Goal: Task Accomplishment & Management: Complete application form

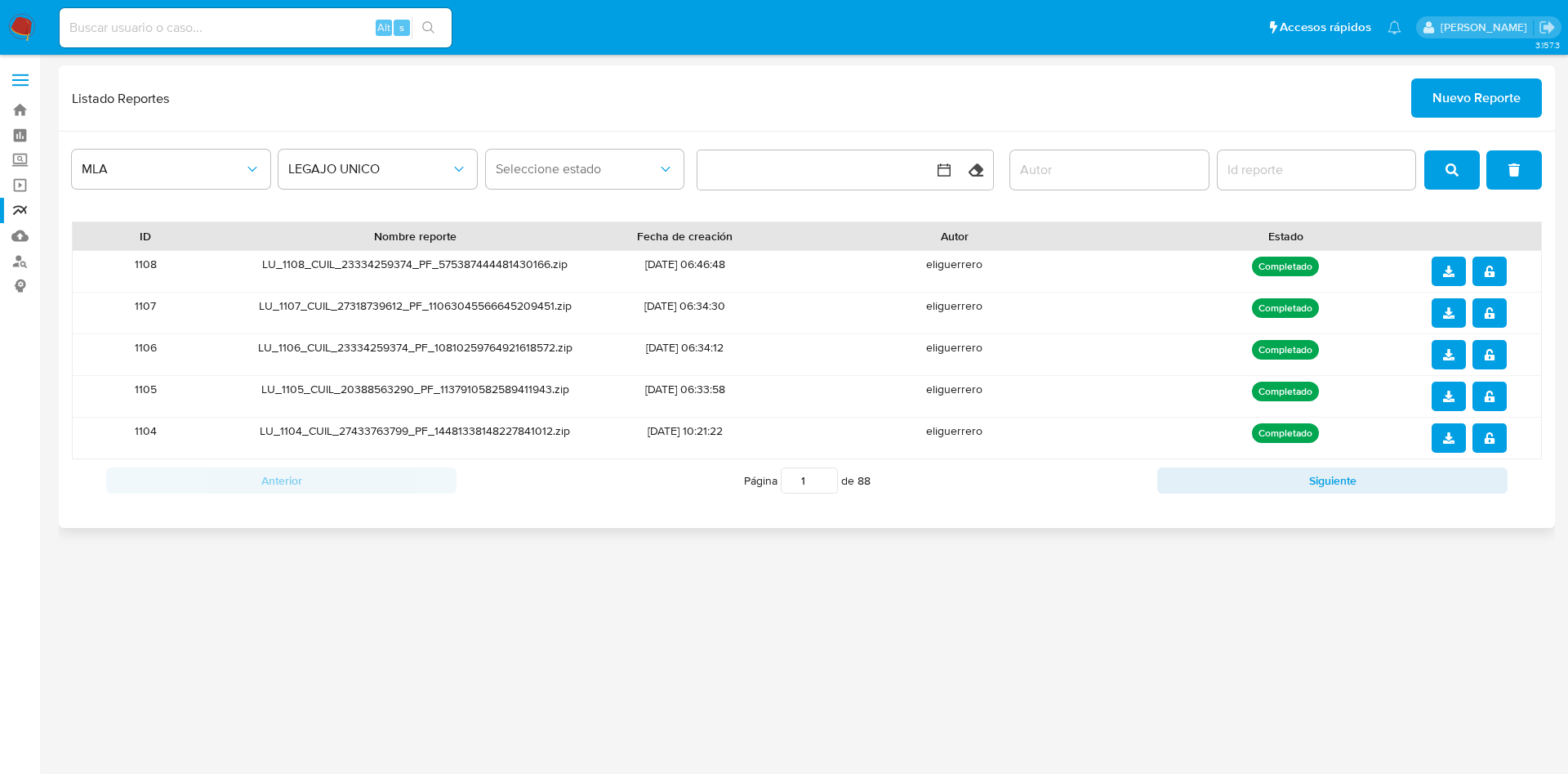
click at [1477, 103] on span "Nuevo Reporte" at bounding box center [1476, 97] width 88 height 36
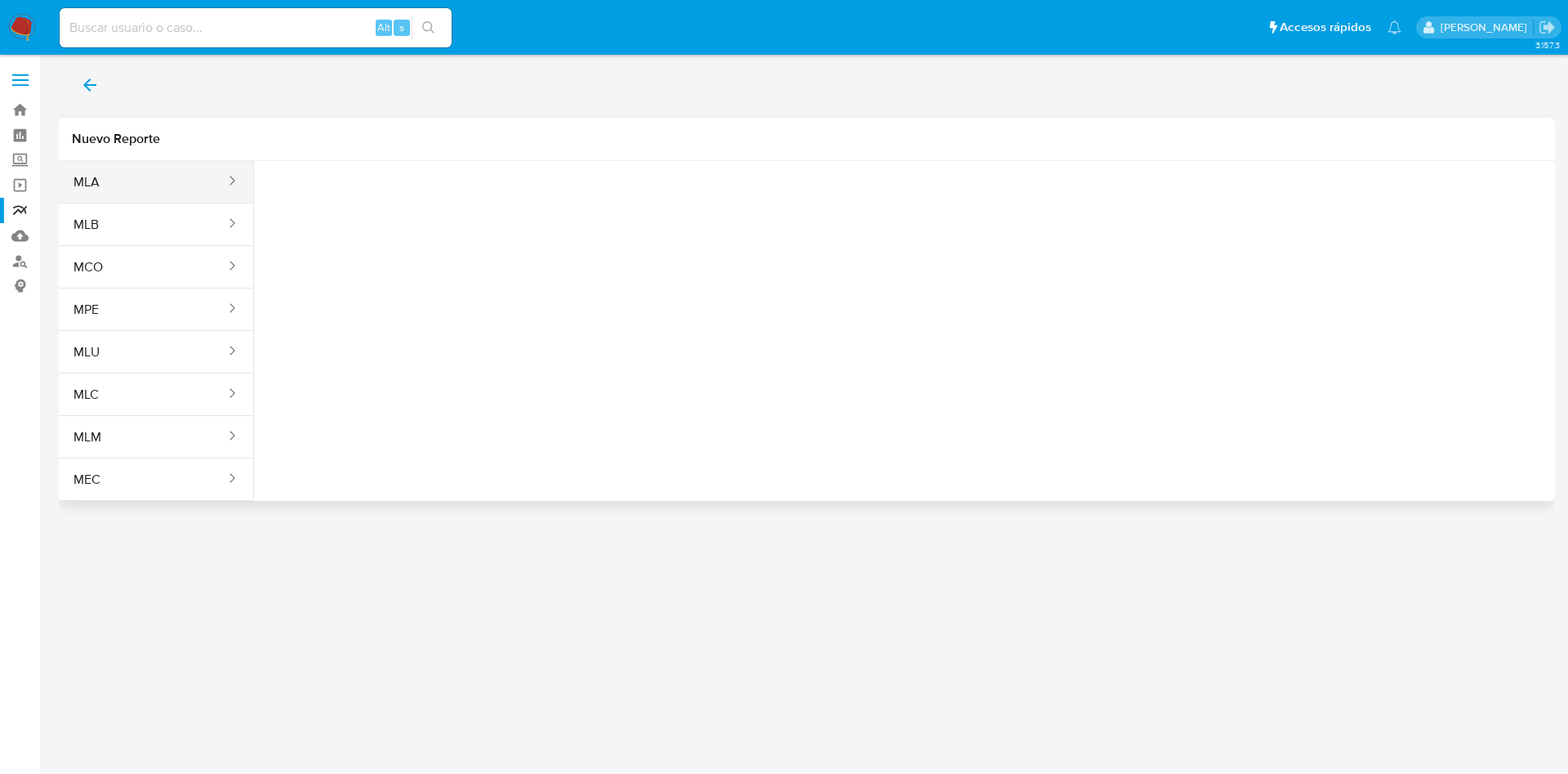
click at [86, 166] on button "MLA" at bounding box center [142, 182] width 168 height 39
click at [379, 195] on button "Seleccione una opcion" at bounding box center [357, 204] width 179 height 39
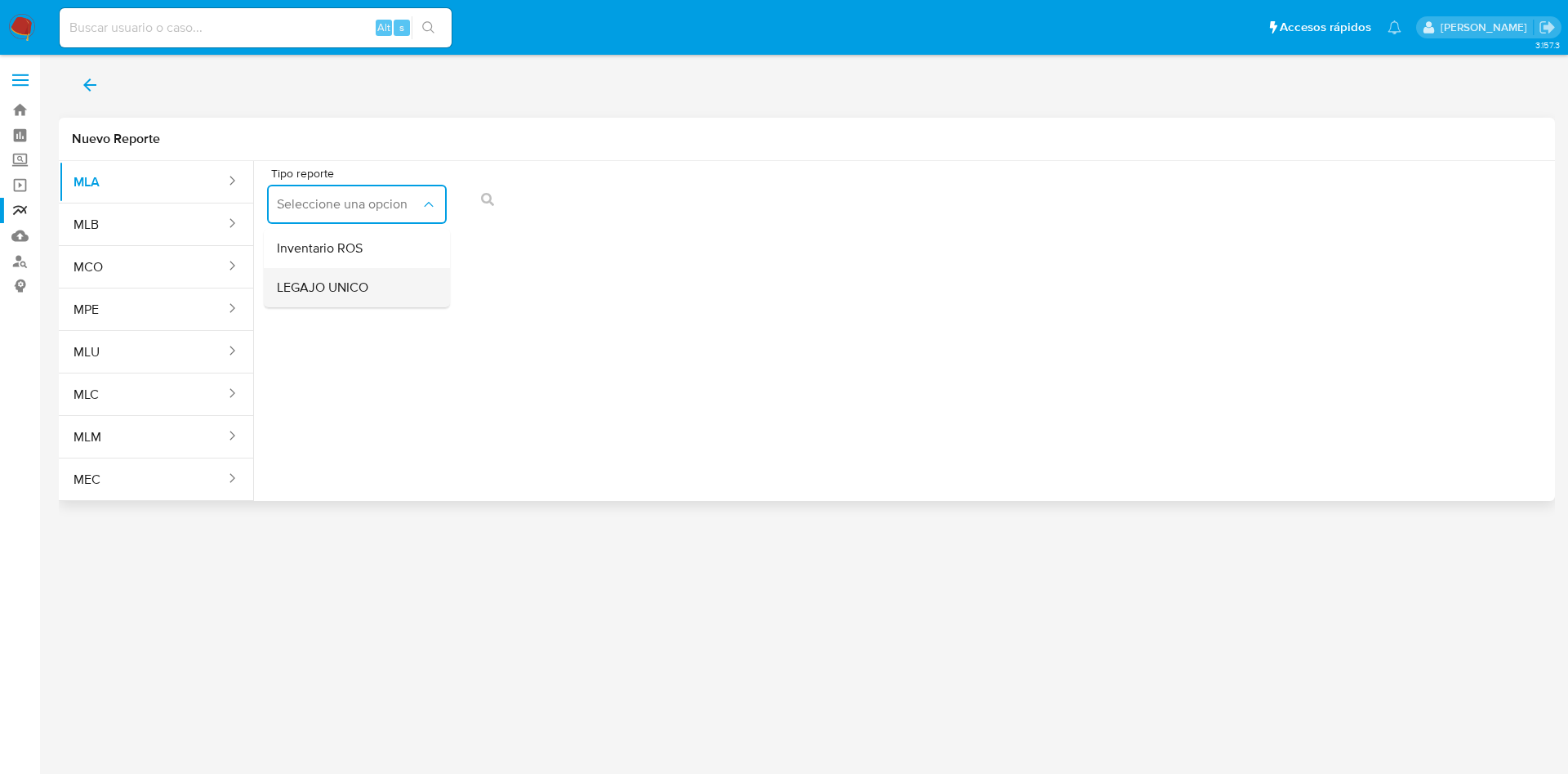
click at [403, 287] on div "LEGAJO UNICO" at bounding box center [351, 288] width 150 height 39
click at [617, 215] on button "Tipo de documento" at bounding box center [550, 204] width 179 height 39
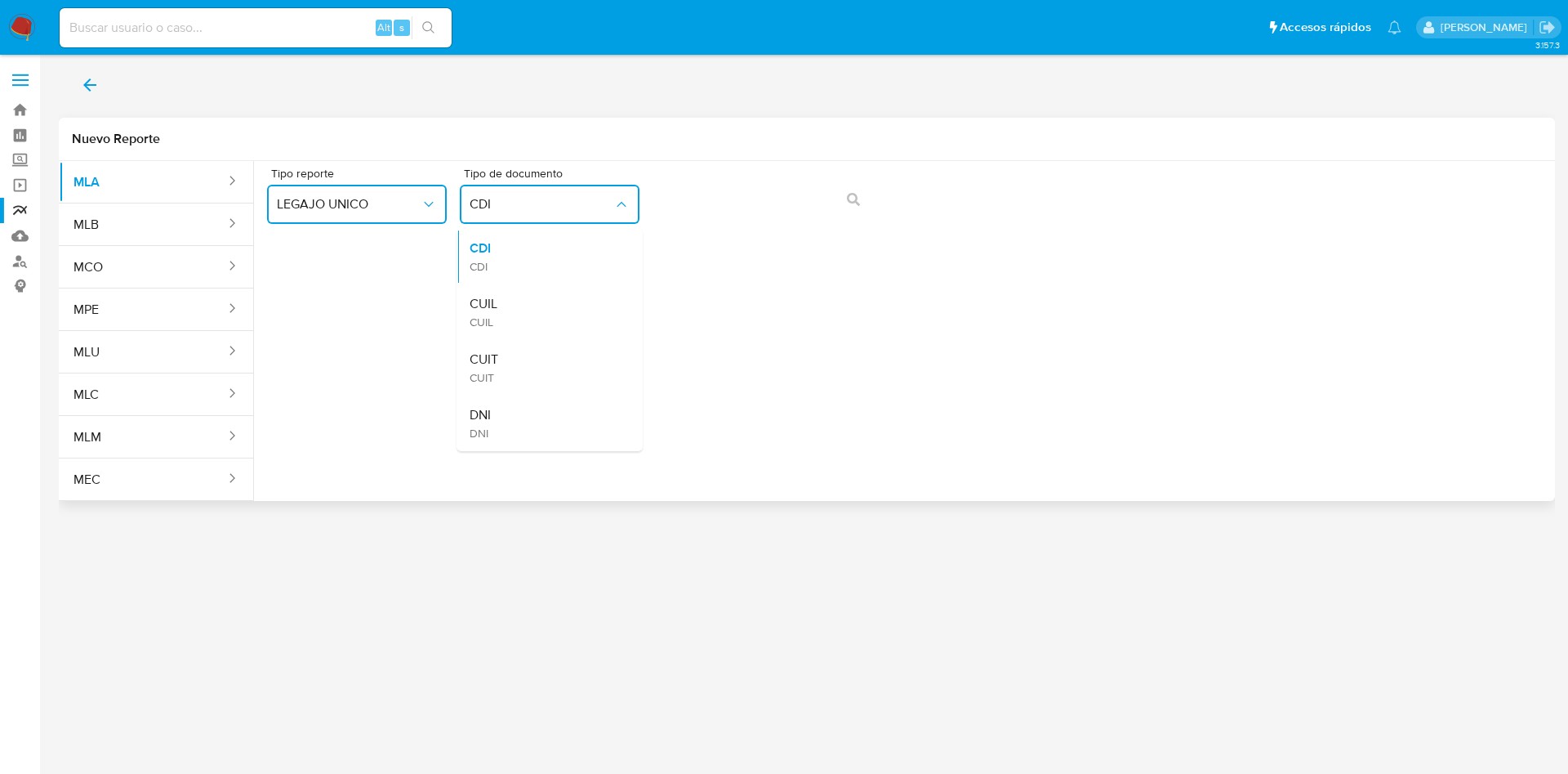
click at [588, 301] on div "CUIL CUIL" at bounding box center [544, 312] width 150 height 55
click at [862, 198] on button "action-search" at bounding box center [853, 199] width 55 height 39
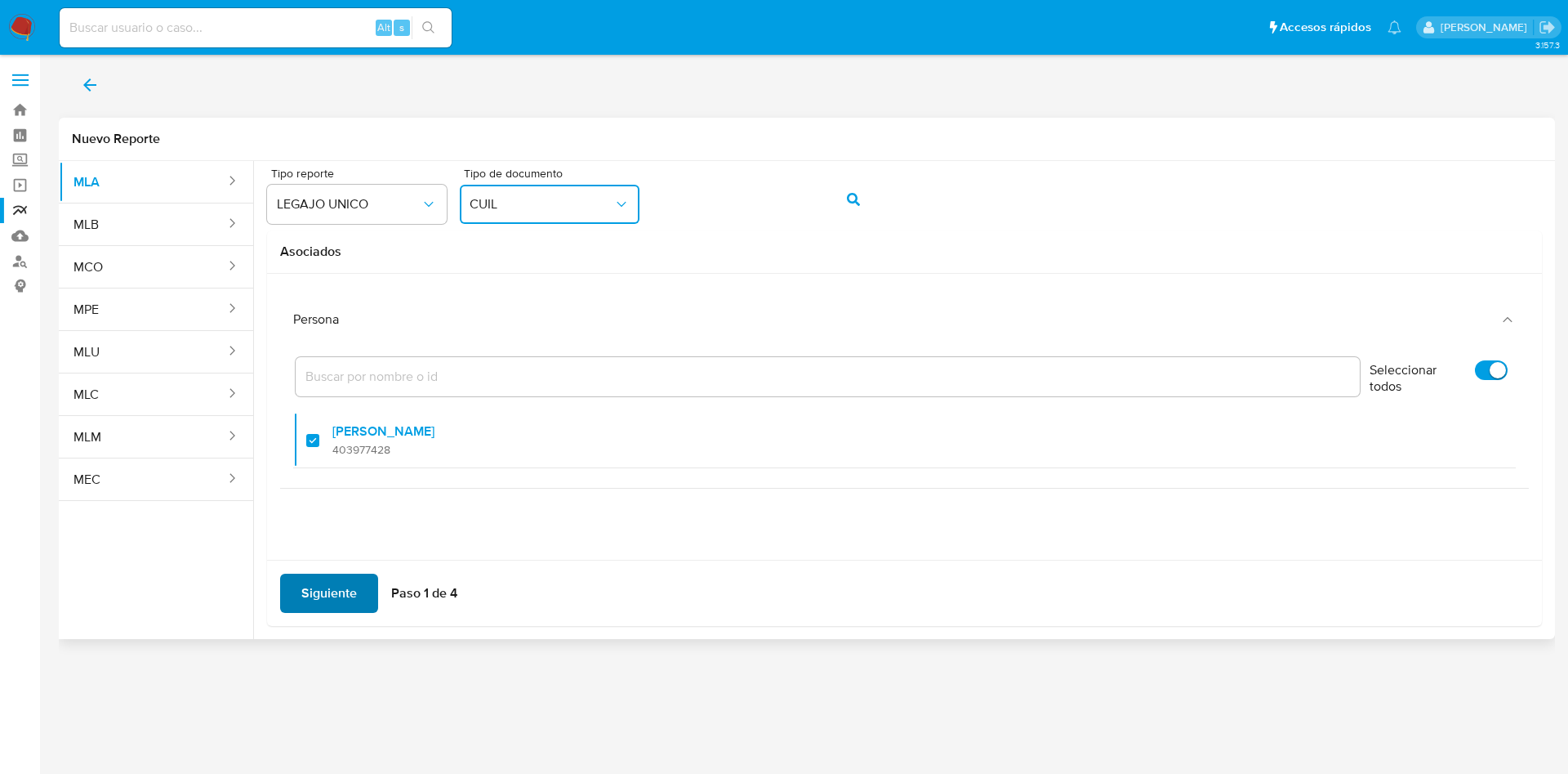
click at [351, 611] on span "Siguiente" at bounding box center [329, 593] width 55 height 36
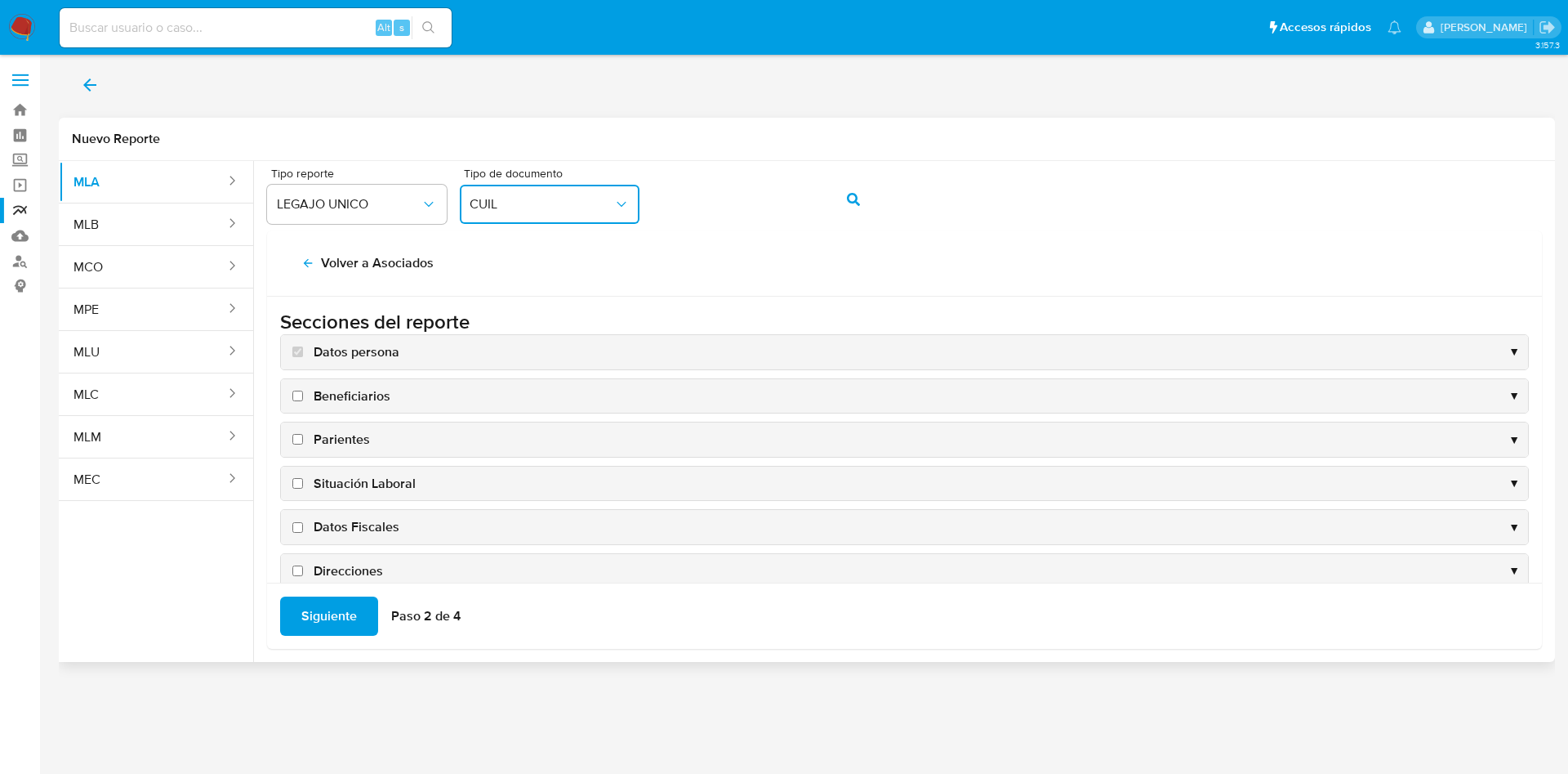
click at [375, 526] on span "Datos Fiscales" at bounding box center [356, 527] width 85 height 18
click at [303, 526] on input "Datos Fiscales" at bounding box center [298, 527] width 11 height 11
checkbox input "true"
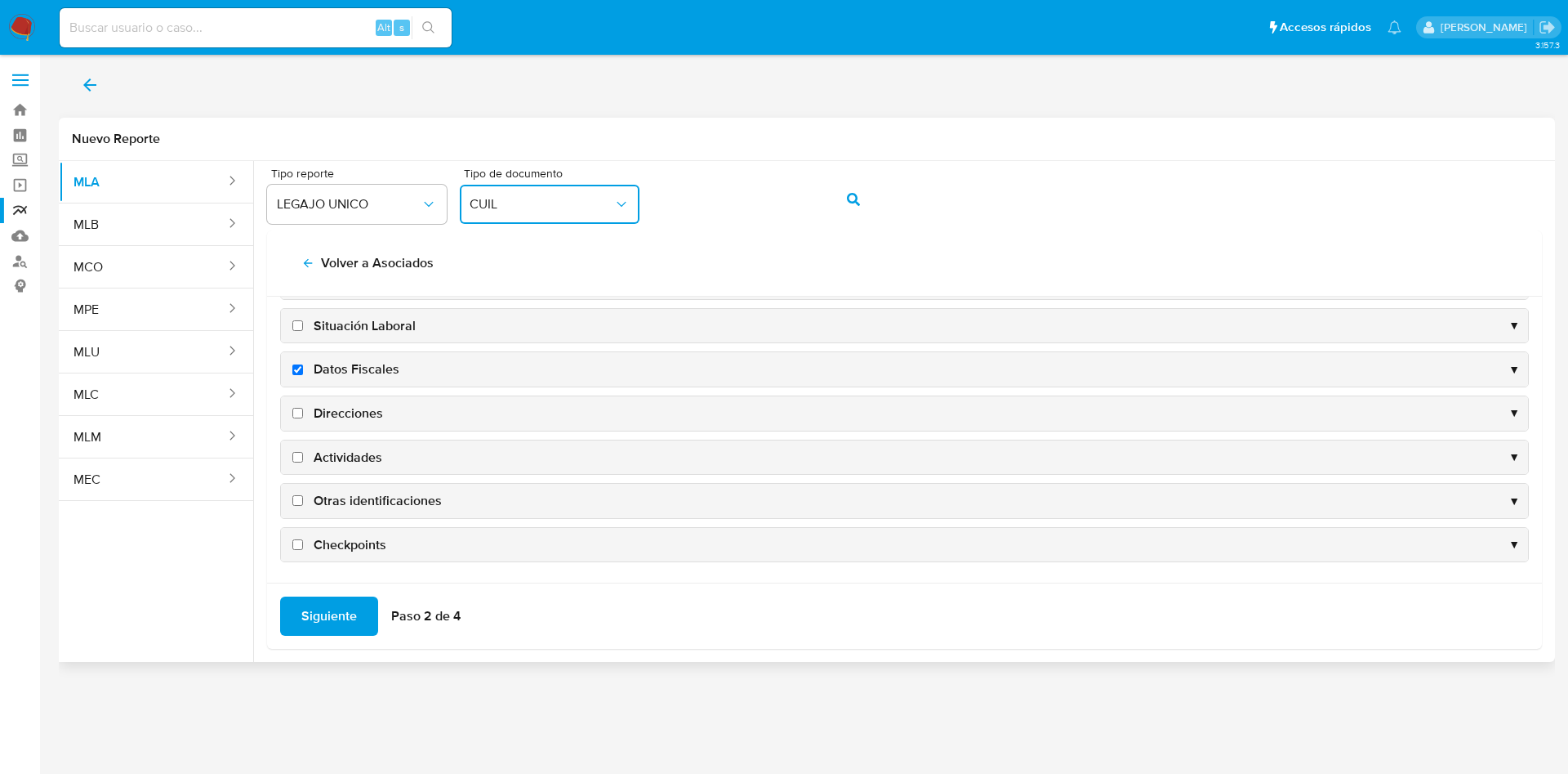
scroll to position [158, 0]
click at [341, 412] on span "Direcciones" at bounding box center [348, 412] width 70 height 18
click at [303, 412] on input "Direcciones" at bounding box center [298, 412] width 11 height 11
checkbox input "true"
click at [358, 456] on span "Actividades" at bounding box center [348, 456] width 69 height 18
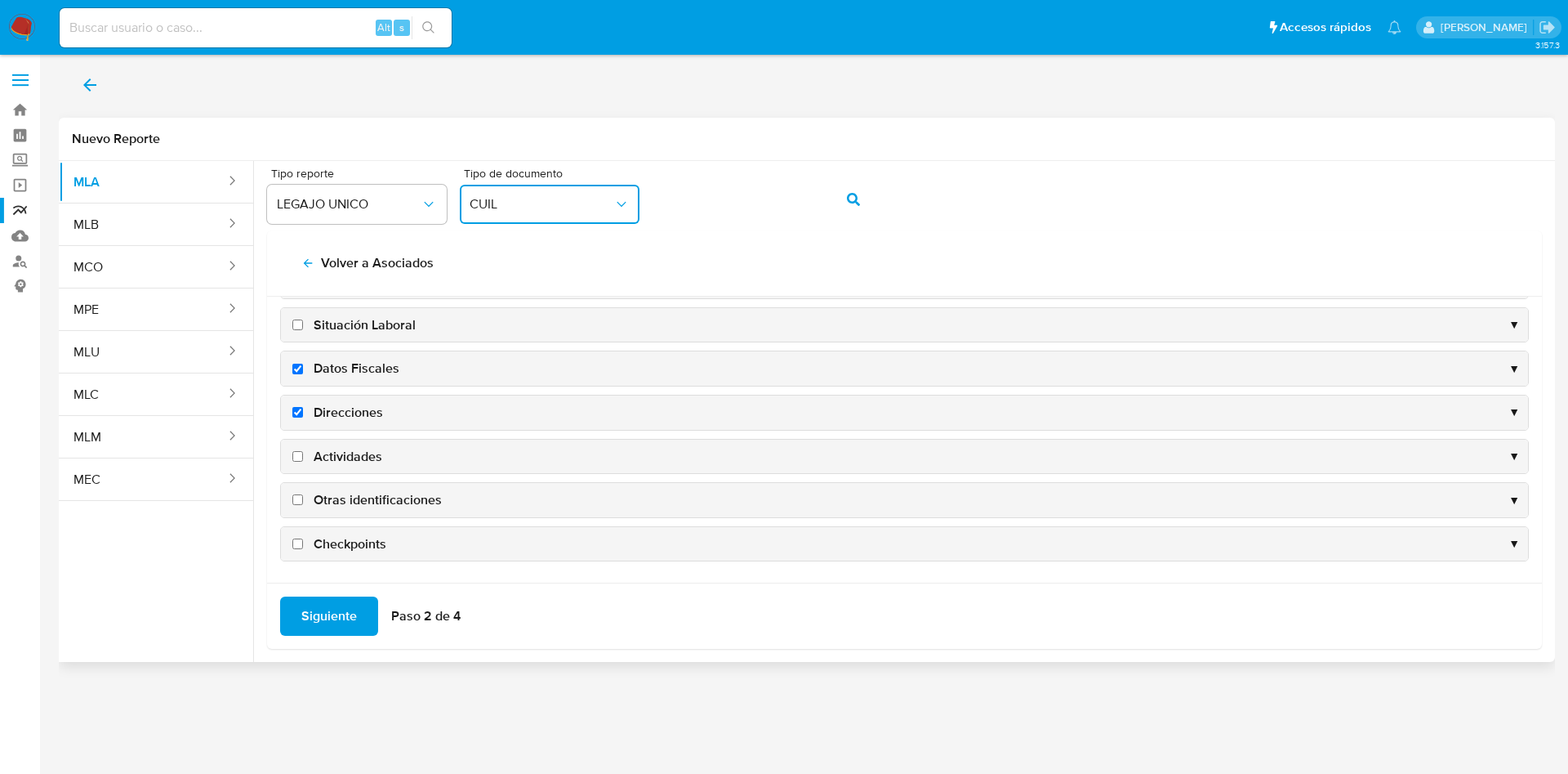
click at [303, 456] on input "Actividades" at bounding box center [298, 456] width 11 height 11
checkbox input "true"
click at [365, 504] on span "Otras identificaciones" at bounding box center [377, 500] width 128 height 18
click at [303, 504] on input "Otras identificaciones" at bounding box center [298, 499] width 11 height 11
checkbox input "true"
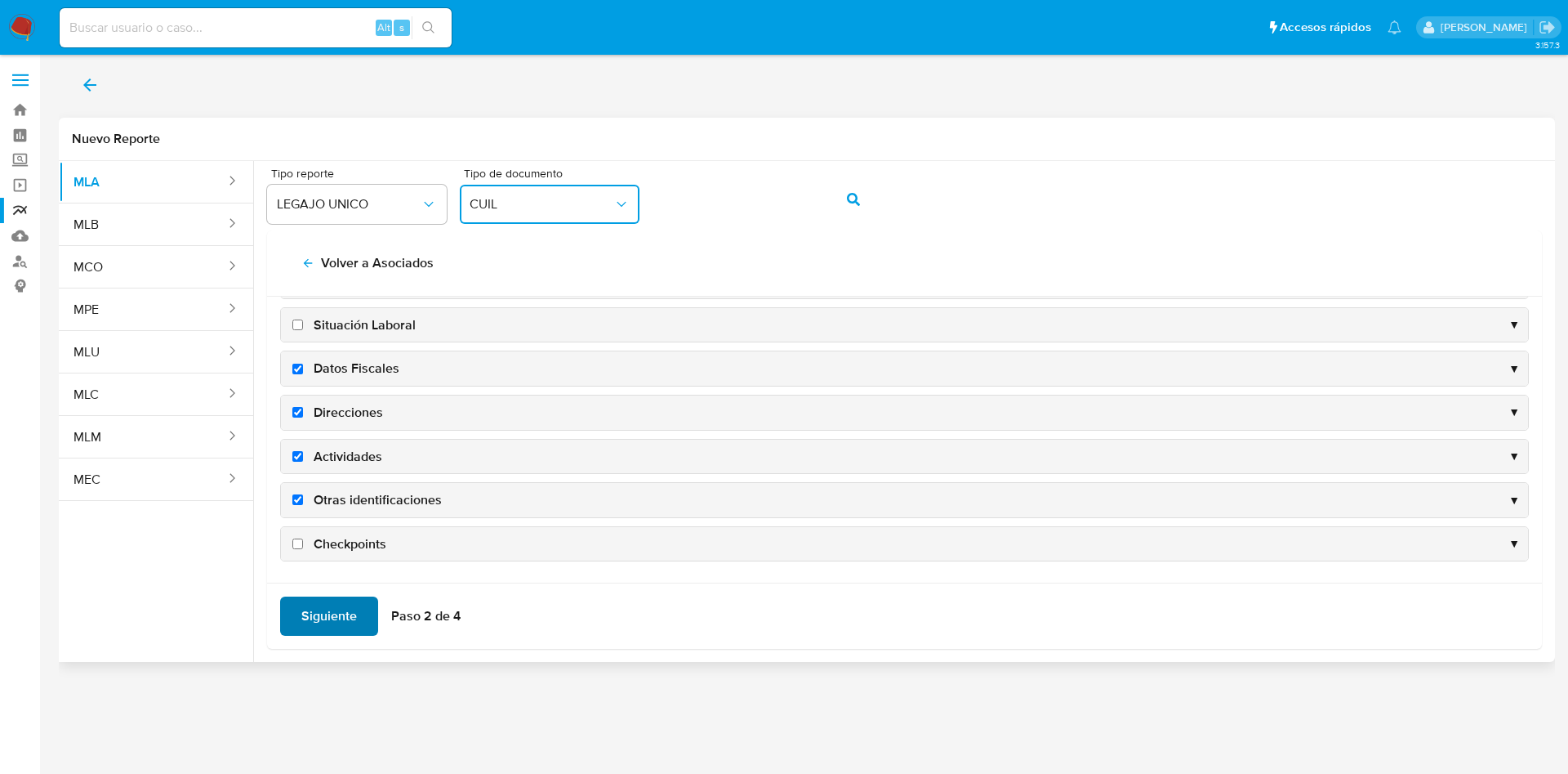
click at [329, 616] on span "Siguiente" at bounding box center [329, 616] width 55 height 36
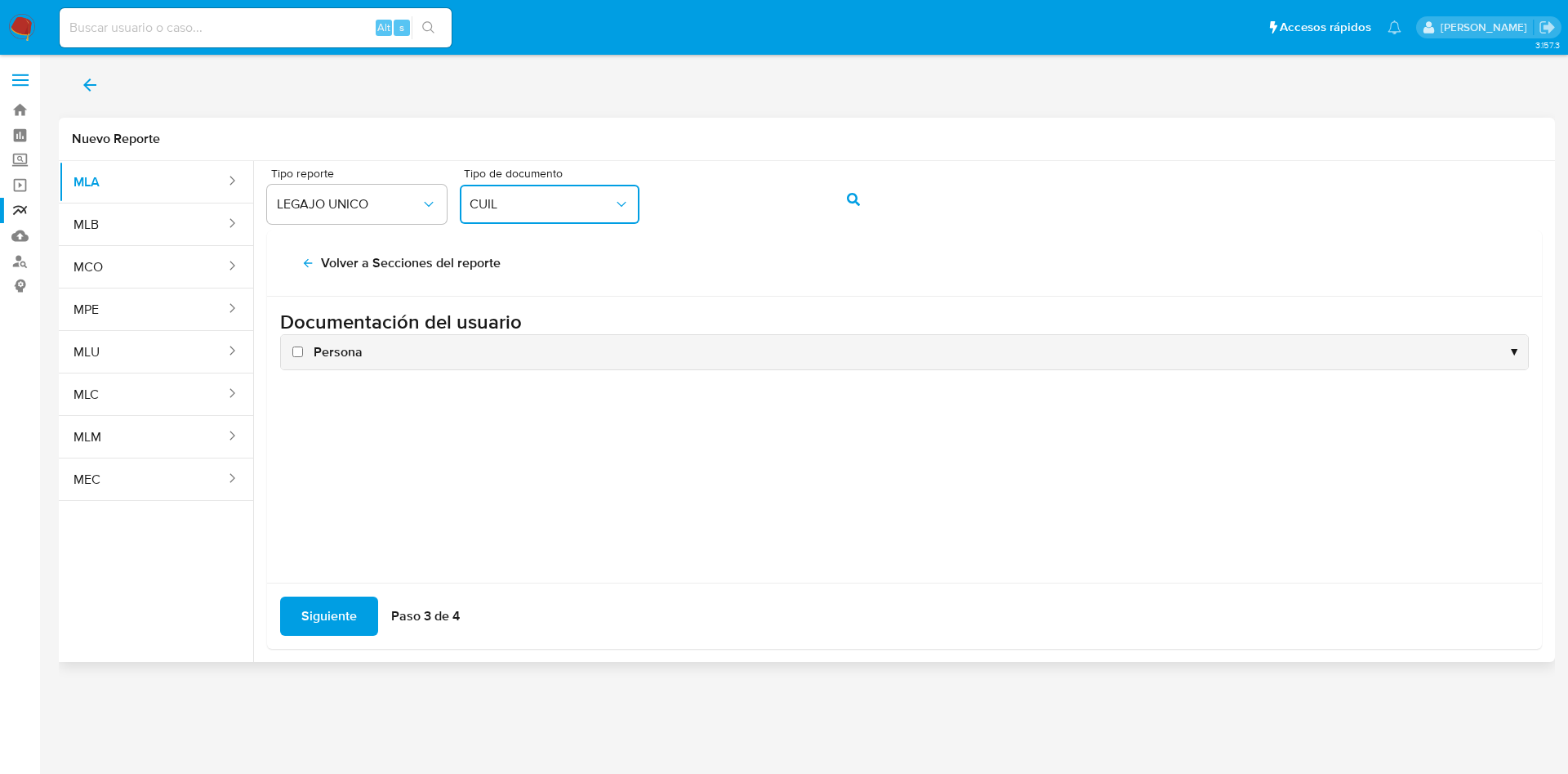
click at [338, 355] on span "Persona" at bounding box center [338, 351] width 49 height 18
click at [303, 355] on input "Persona" at bounding box center [298, 351] width 11 height 11
checkbox input "true"
click at [334, 617] on span "Siguiente" at bounding box center [329, 616] width 55 height 36
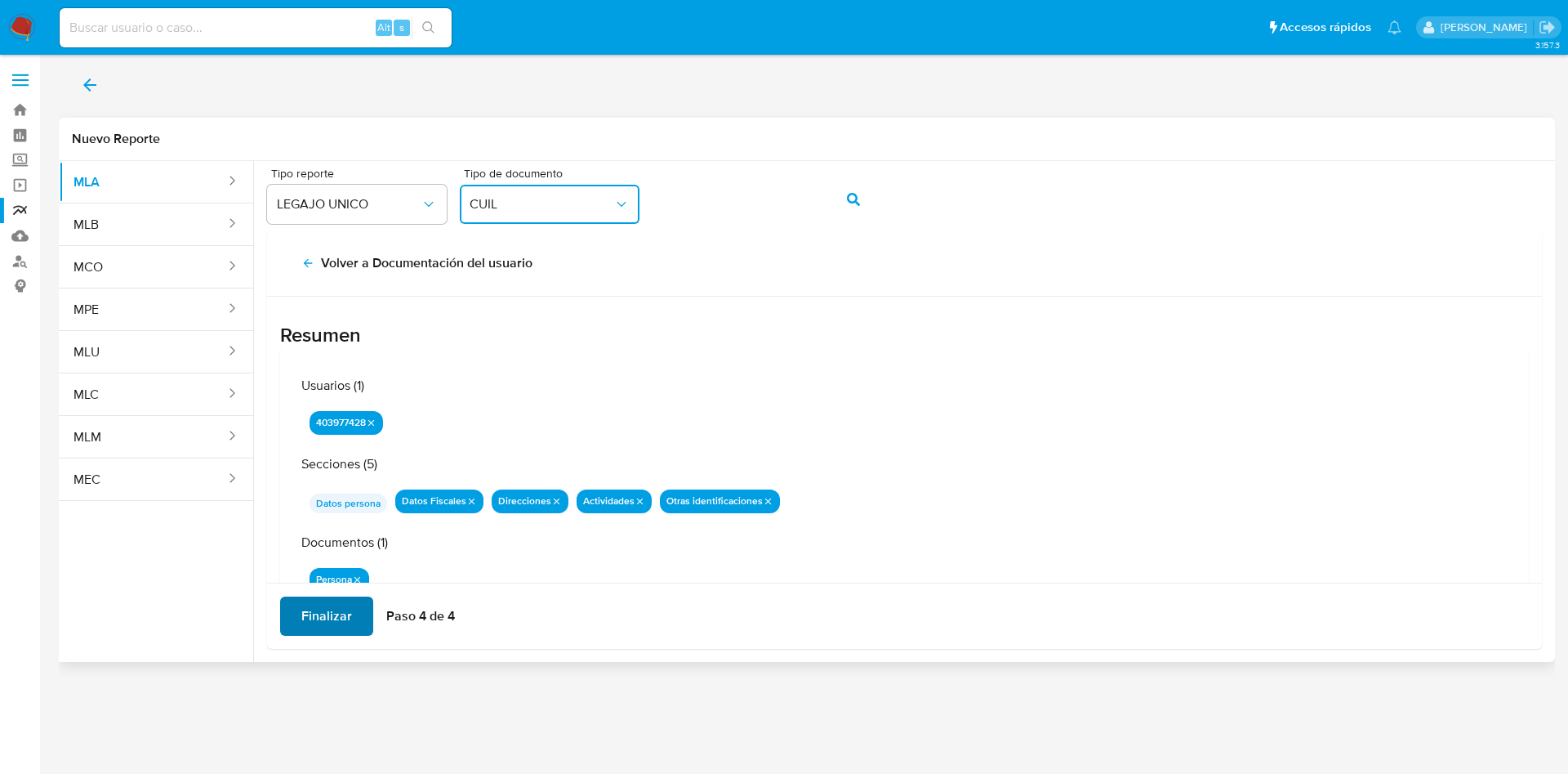
click at [334, 617] on span "Finalizar" at bounding box center [327, 616] width 50 height 36
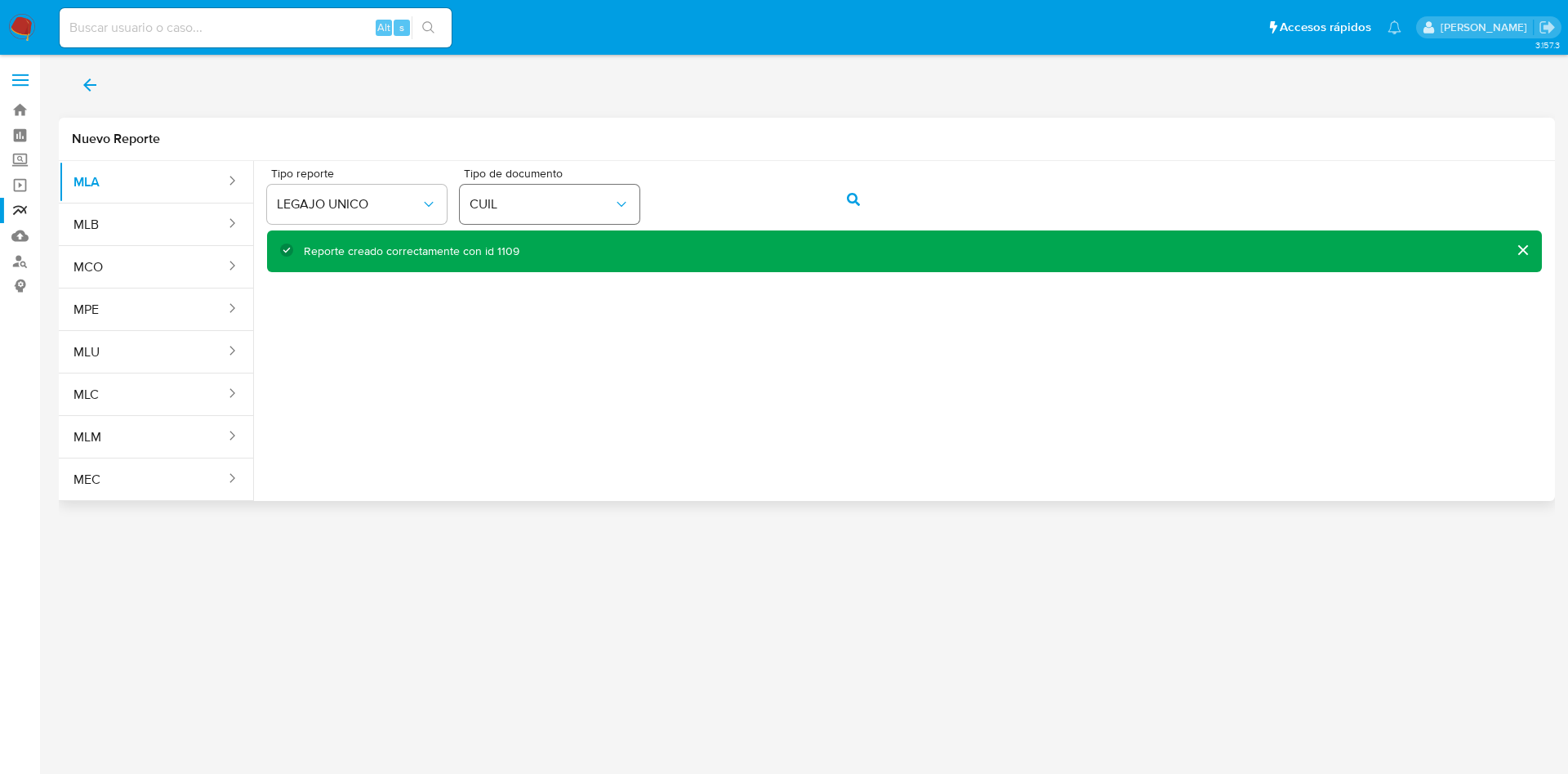
click at [602, 205] on div "Tipo reporte LEGAJO UNICO Tipo de documento CUIL" at bounding box center [904, 199] width 1275 height 63
click at [846, 199] on icon "action-search" at bounding box center [853, 200] width 13 height 13
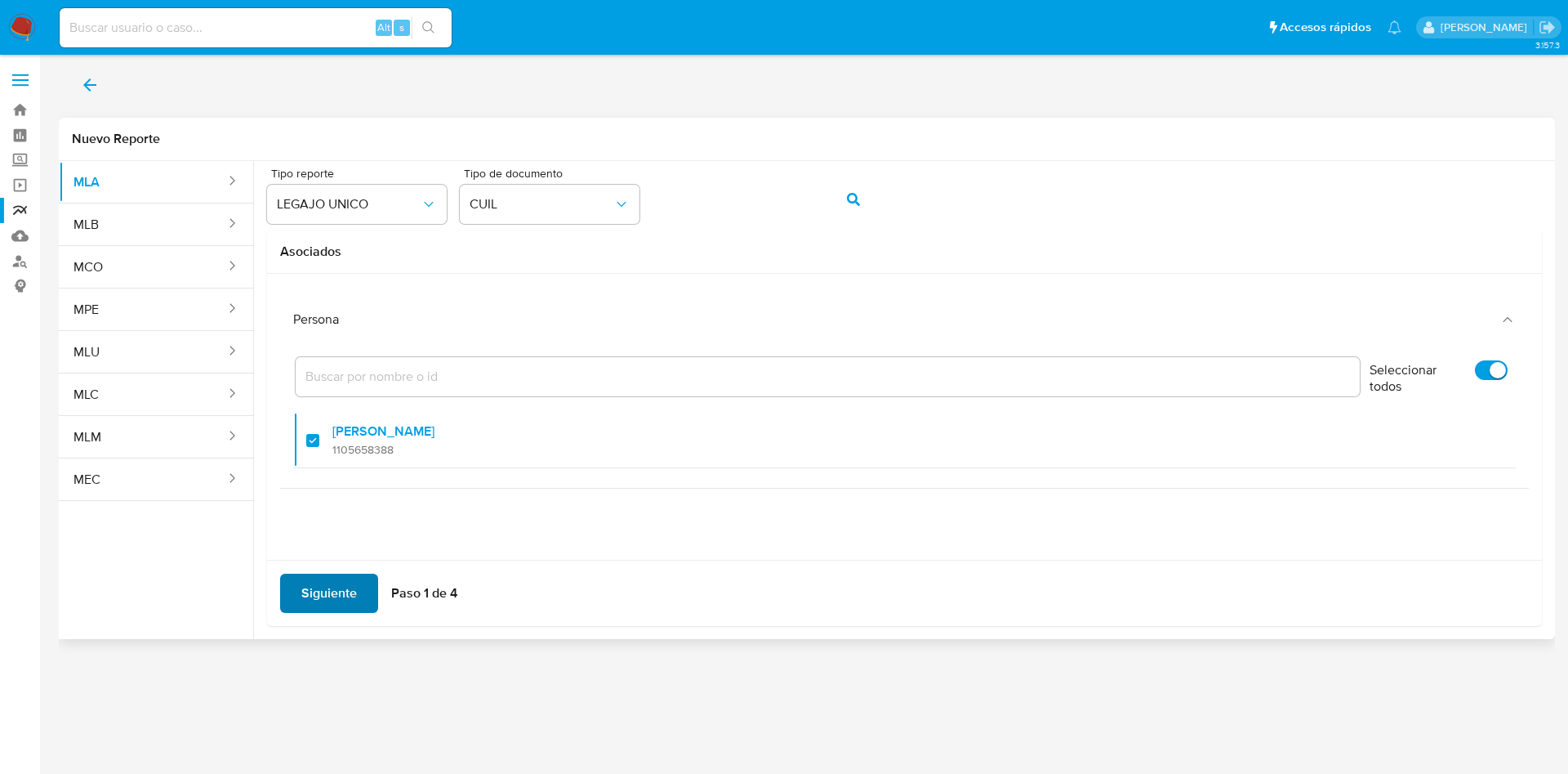
click at [324, 597] on span "Siguiente" at bounding box center [329, 593] width 55 height 36
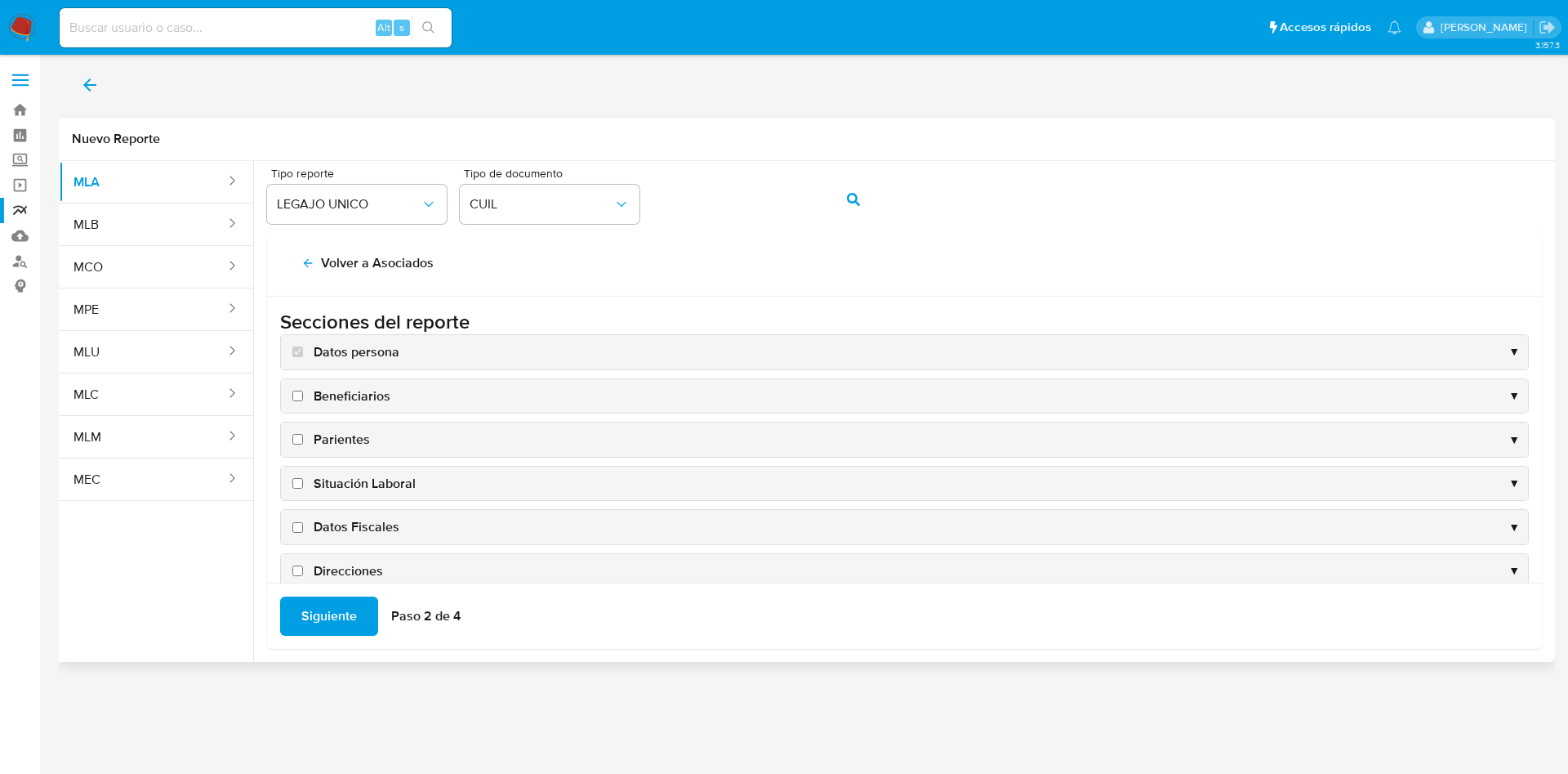
click at [354, 522] on span "Datos Fiscales" at bounding box center [356, 527] width 85 height 18
click at [303, 522] on input "Datos Fiscales" at bounding box center [298, 527] width 11 height 11
checkbox input "true"
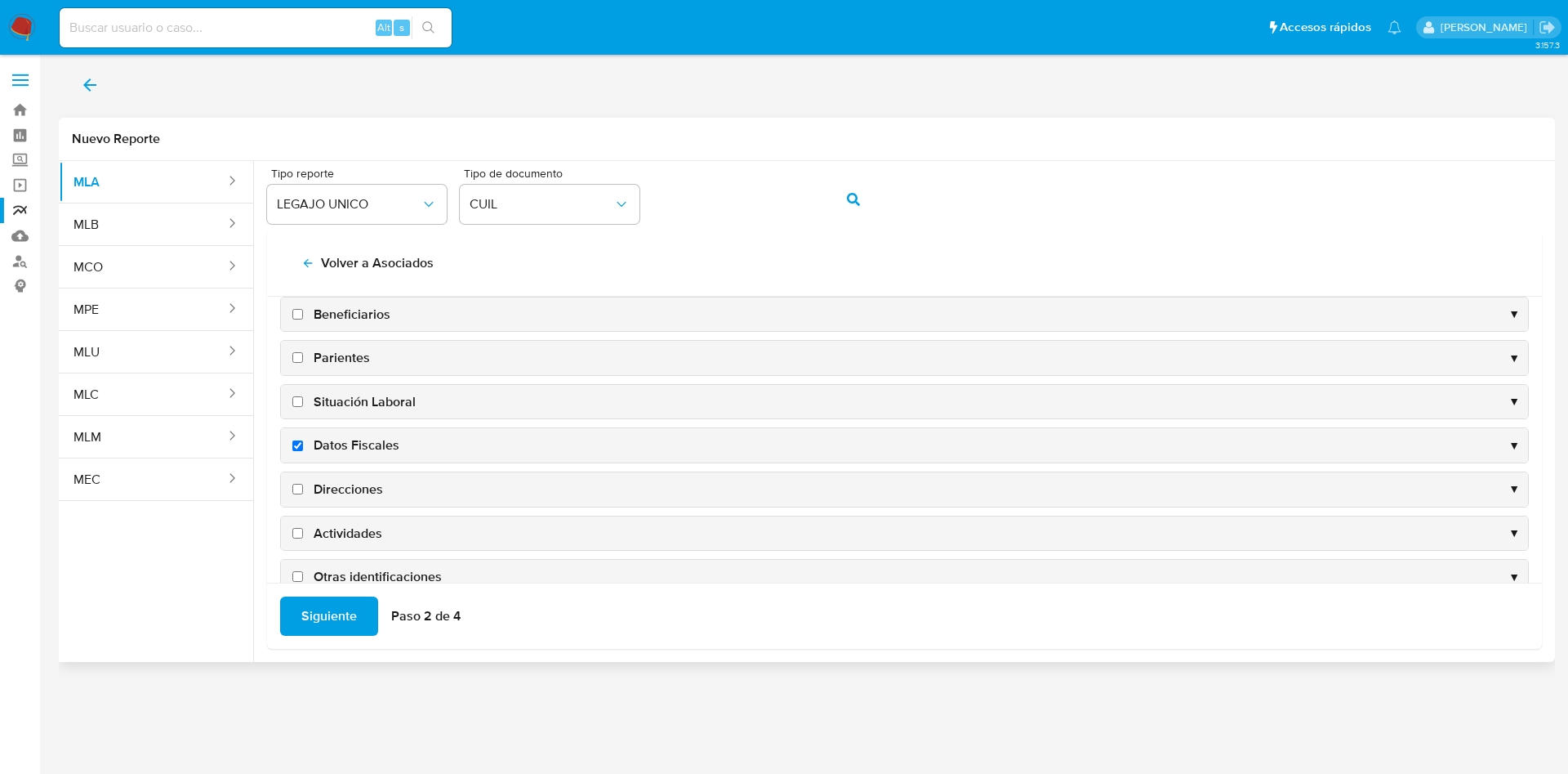
scroll to position [158, 0]
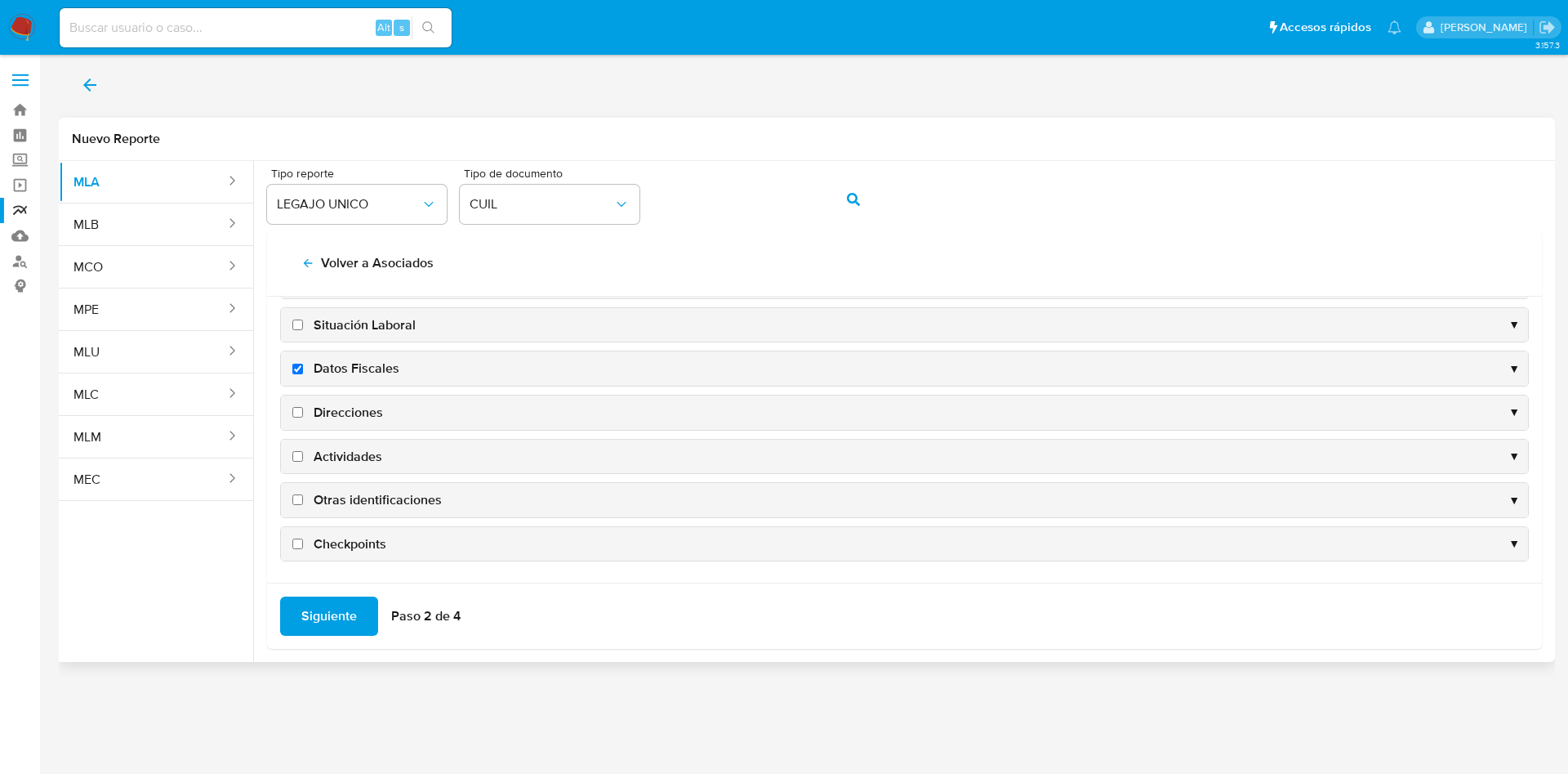
click at [354, 409] on span "Direcciones" at bounding box center [348, 412] width 70 height 18
click at [303, 409] on input "Direcciones" at bounding box center [298, 412] width 11 height 11
checkbox input "true"
click at [348, 451] on span "Actividades" at bounding box center [348, 456] width 69 height 18
click at [303, 451] on input "Actividades" at bounding box center [298, 456] width 11 height 11
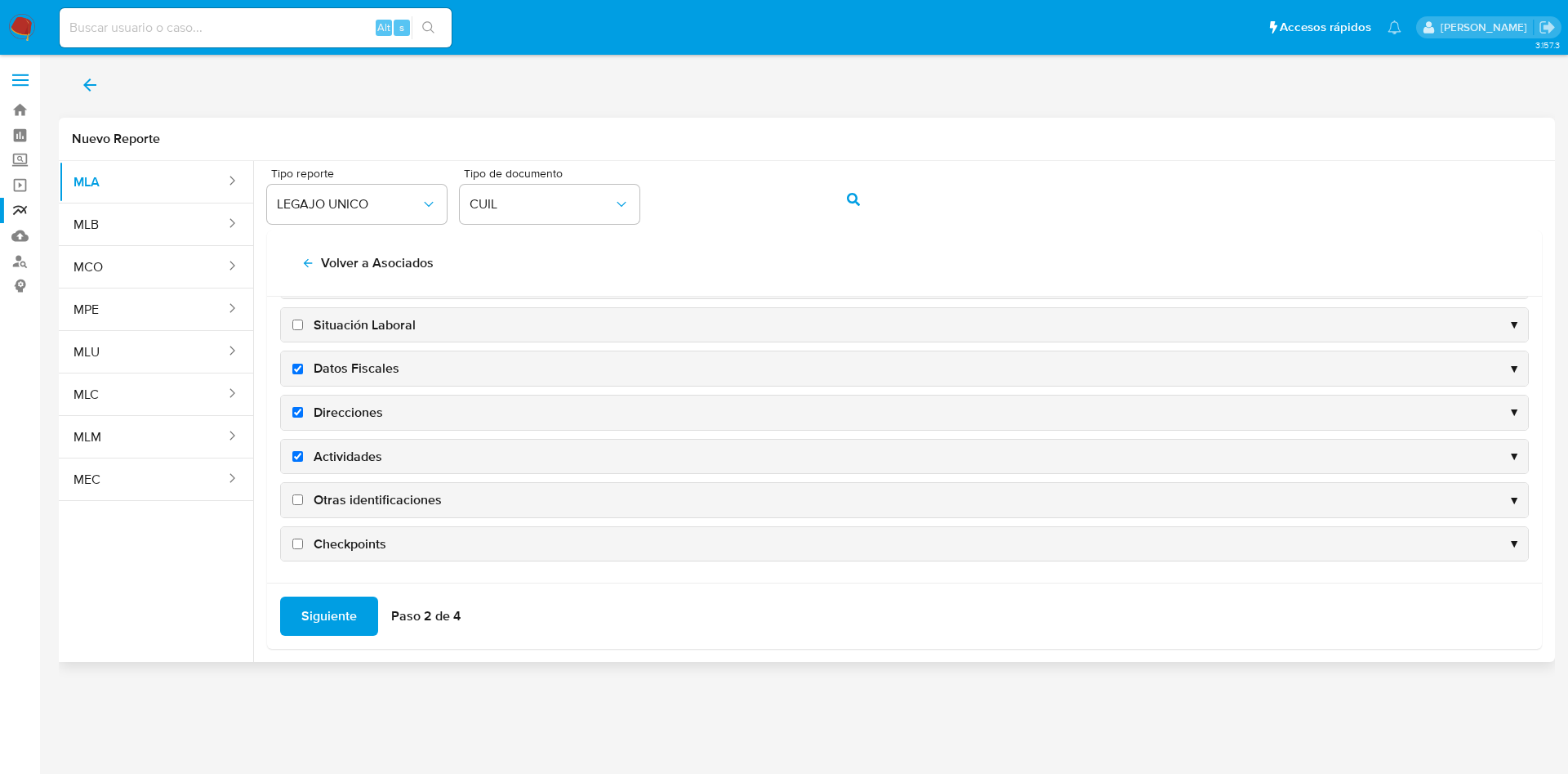
checkbox input "true"
drag, startPoint x: 355, startPoint y: 486, endPoint x: 356, endPoint y: 496, distance: 10.0
click at [356, 492] on div "Otras identificaciones ▼" at bounding box center [904, 500] width 1247 height 34
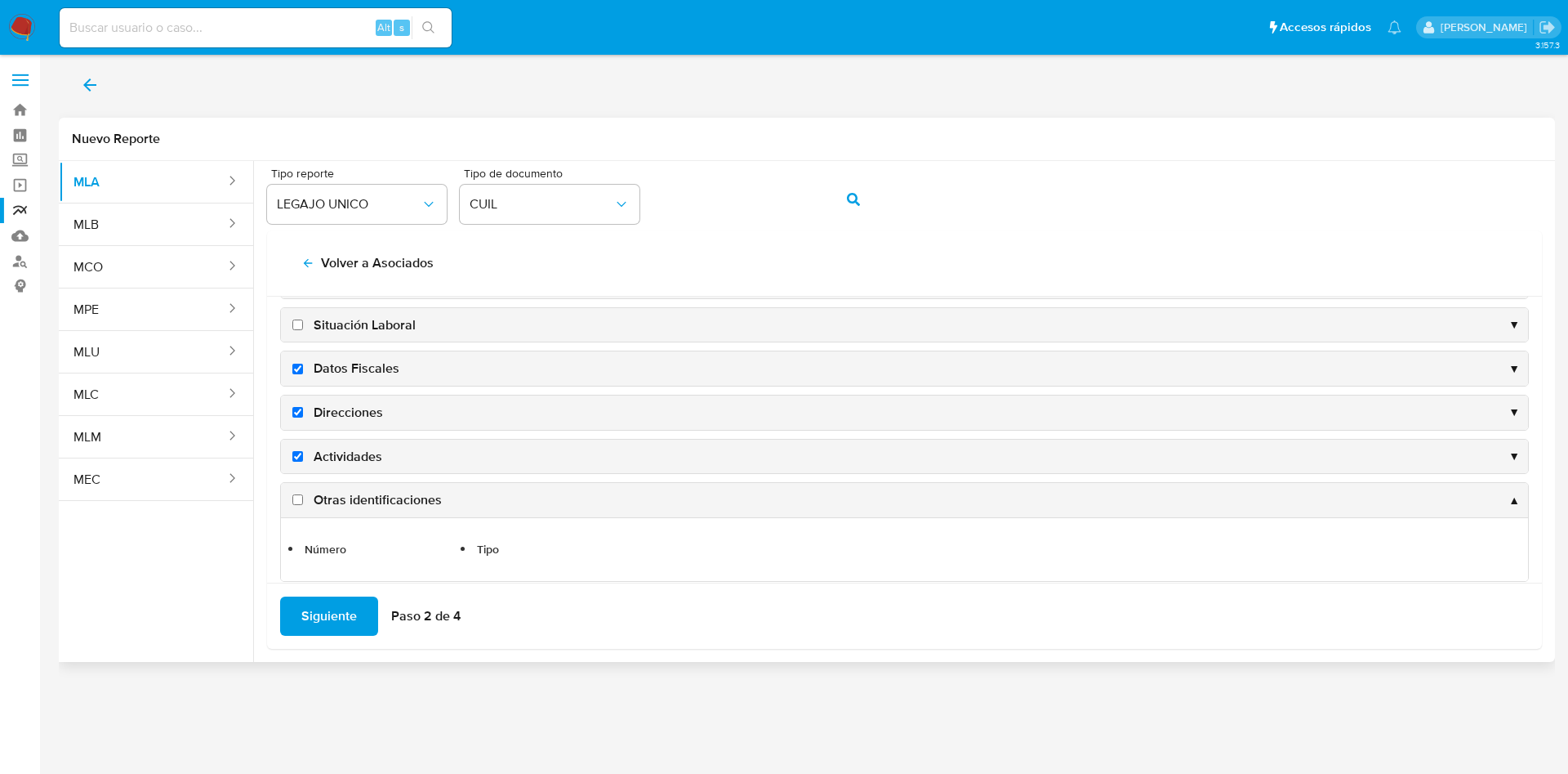
click at [356, 498] on span "Otras identificaciones" at bounding box center [377, 500] width 128 height 18
click at [303, 498] on input "Otras identificaciones" at bounding box center [298, 499] width 11 height 11
checkbox input "true"
click at [323, 624] on span "Siguiente" at bounding box center [329, 616] width 55 height 36
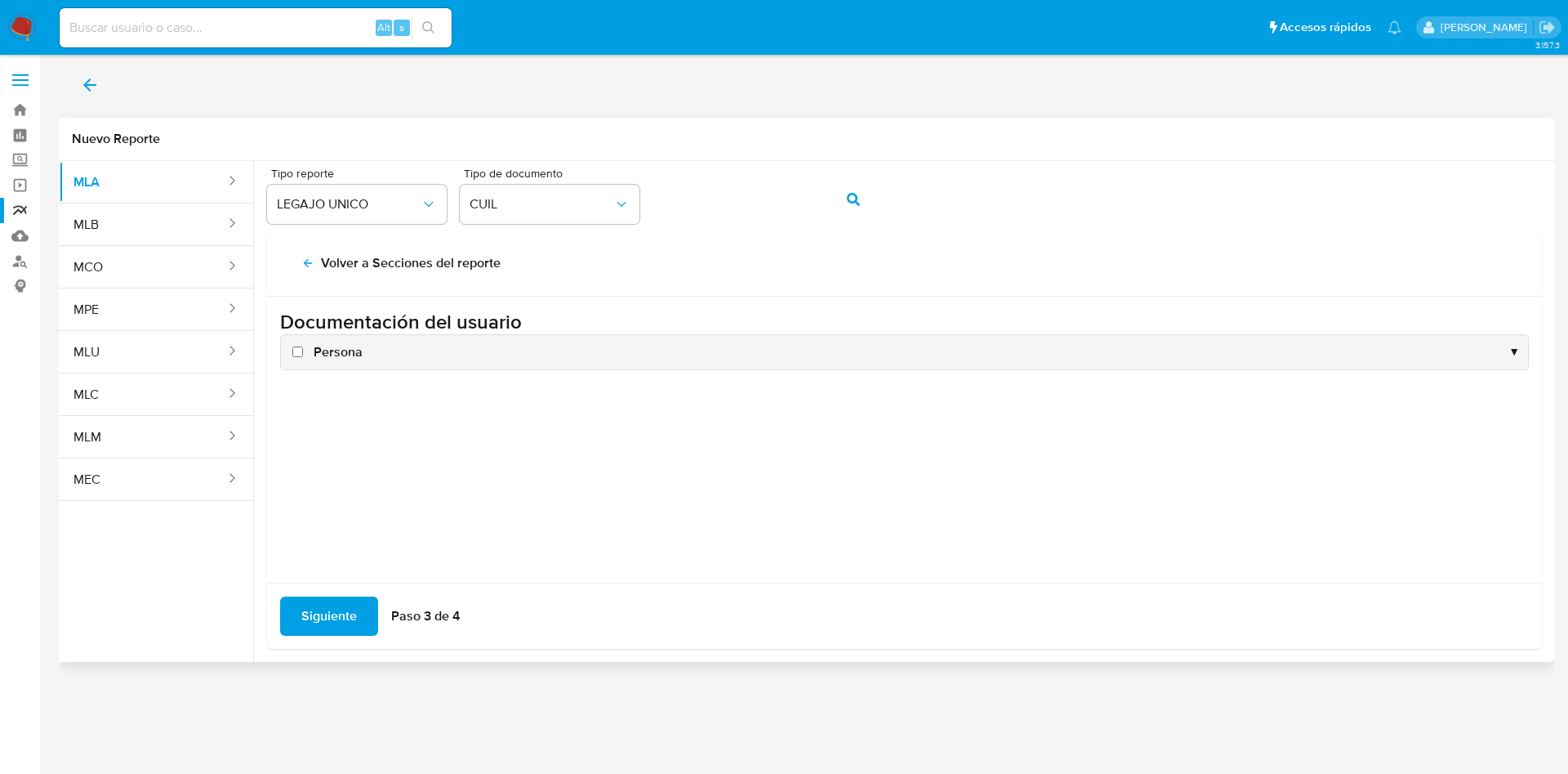
click at [329, 351] on span "Persona" at bounding box center [338, 351] width 49 height 18
click at [303, 351] on input "Persona" at bounding box center [298, 351] width 11 height 11
checkbox input "true"
click at [329, 616] on span "Siguiente" at bounding box center [329, 616] width 55 height 36
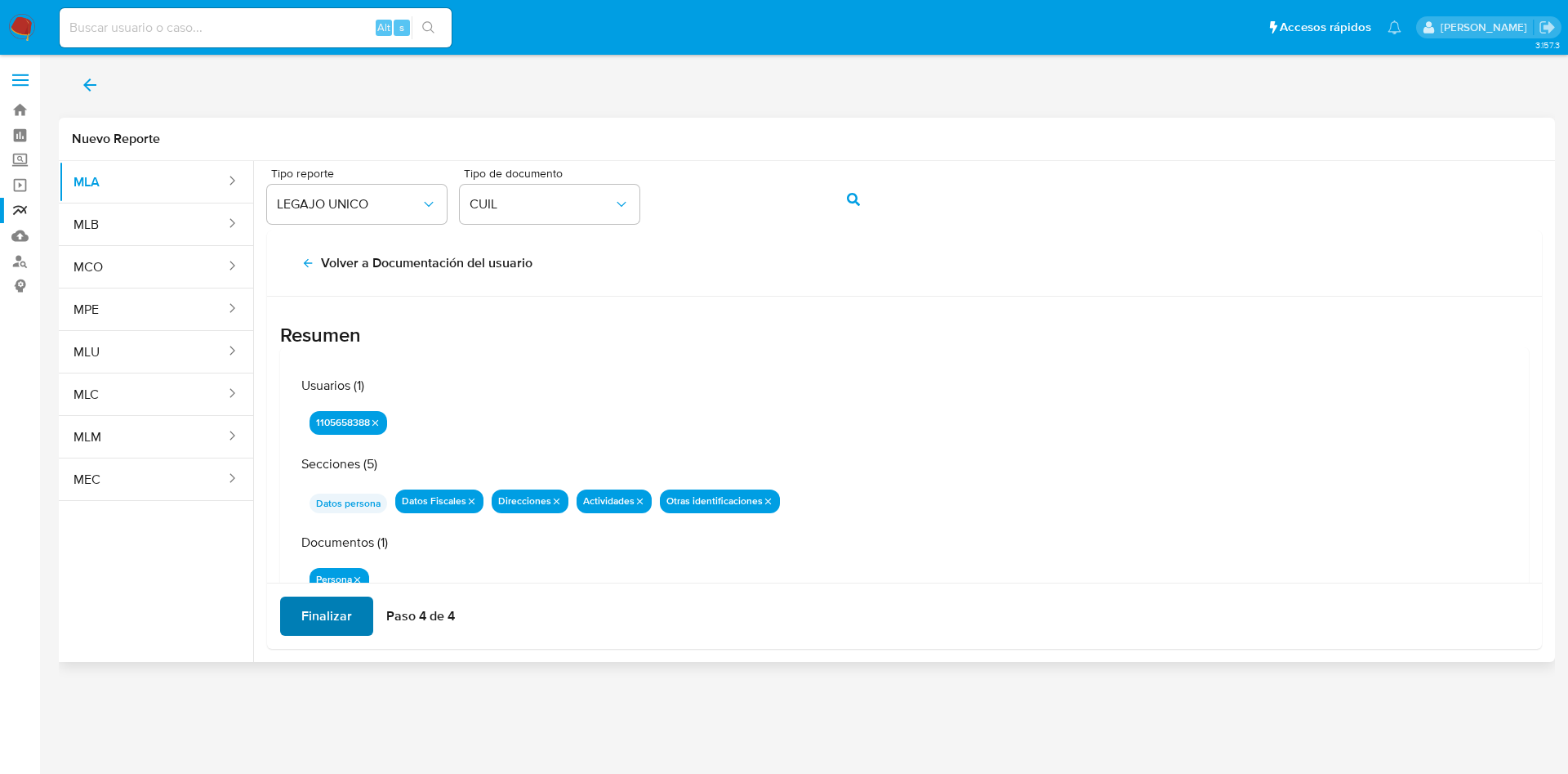
click at [339, 619] on span "Finalizar" at bounding box center [327, 616] width 50 height 36
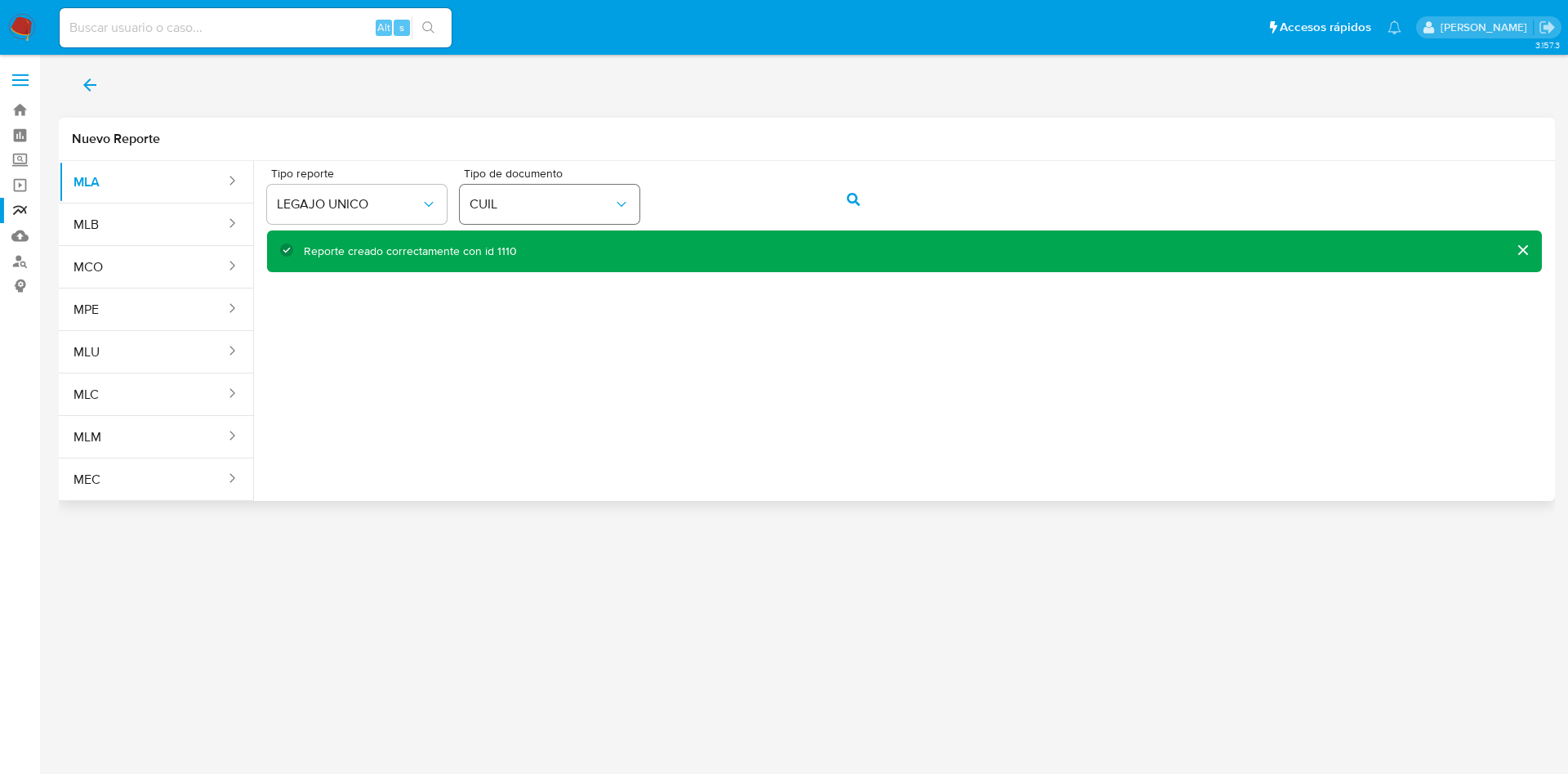
click at [612, 199] on div "Tipo reporte LEGAJO UNICO Tipo de documento CUIL" at bounding box center [904, 199] width 1275 height 63
click at [838, 214] on button "action-search" at bounding box center [853, 199] width 55 height 39
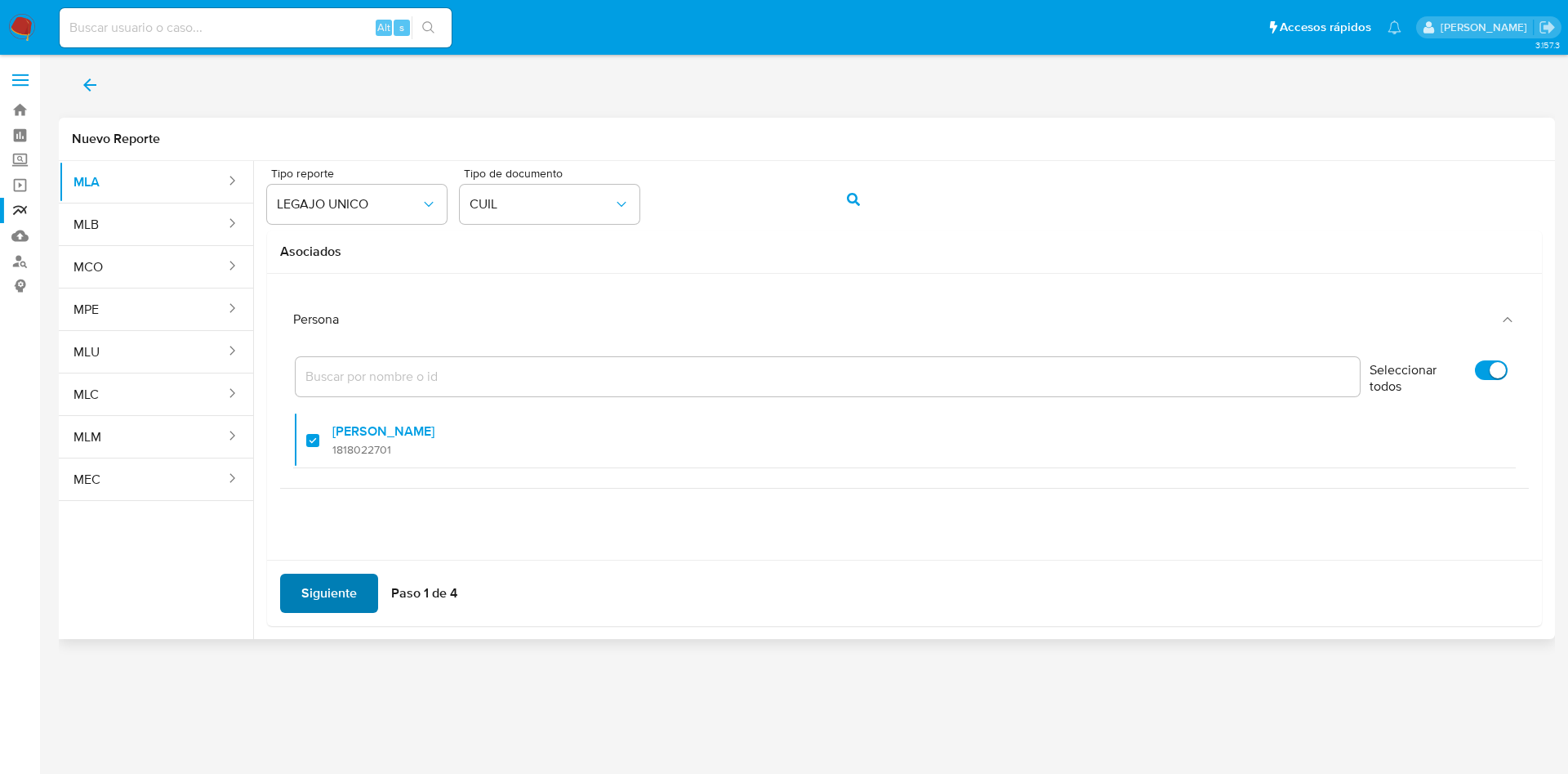
click at [342, 610] on span "Siguiente" at bounding box center [329, 593] width 55 height 36
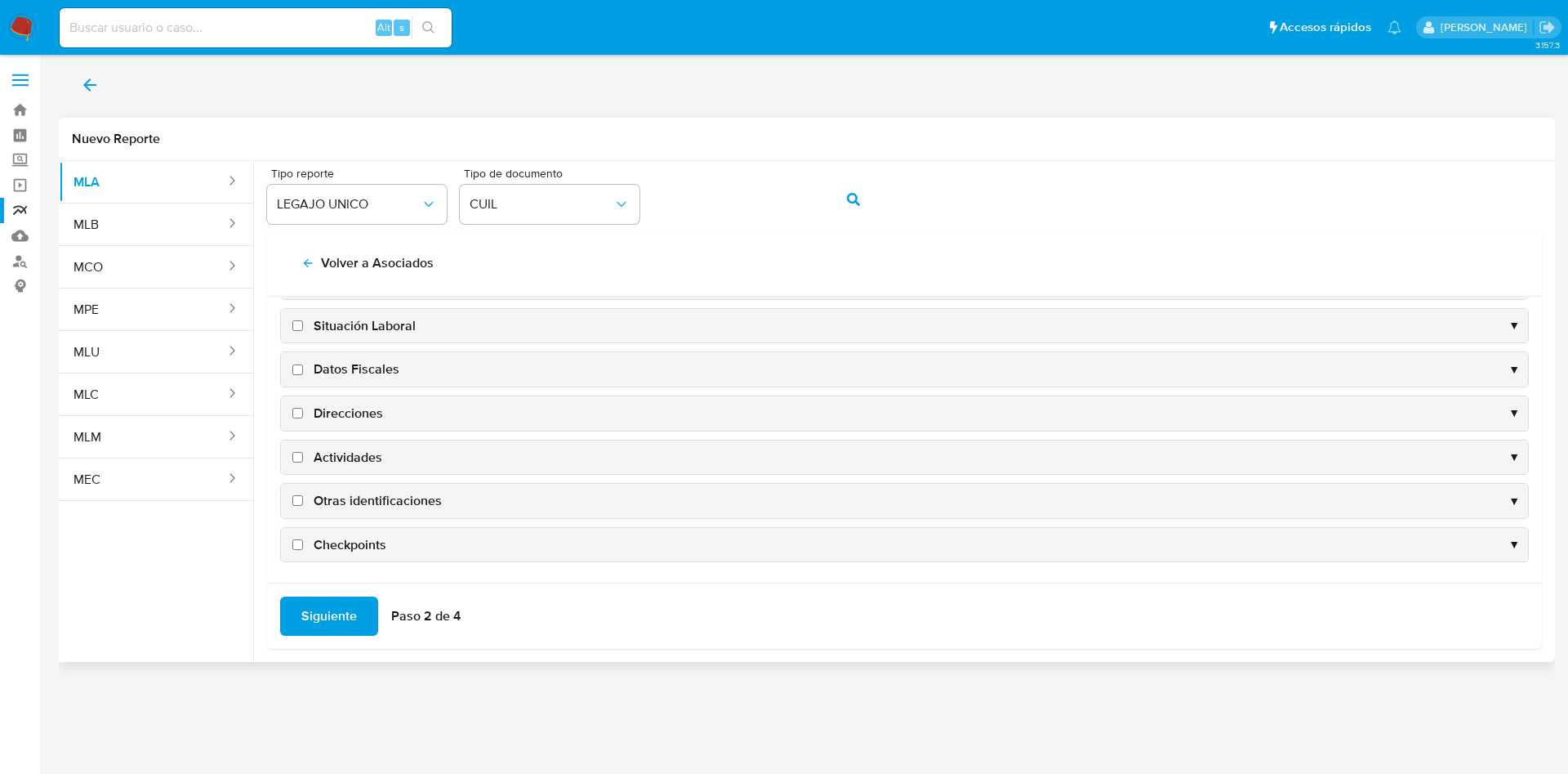
scroll to position [158, 0]
click at [368, 367] on span "Datos Fiscales" at bounding box center [356, 368] width 85 height 18
click at [303, 367] on input "Datos Fiscales" at bounding box center [298, 369] width 11 height 11
checkbox input "true"
click at [359, 406] on span "Direcciones" at bounding box center [348, 412] width 70 height 18
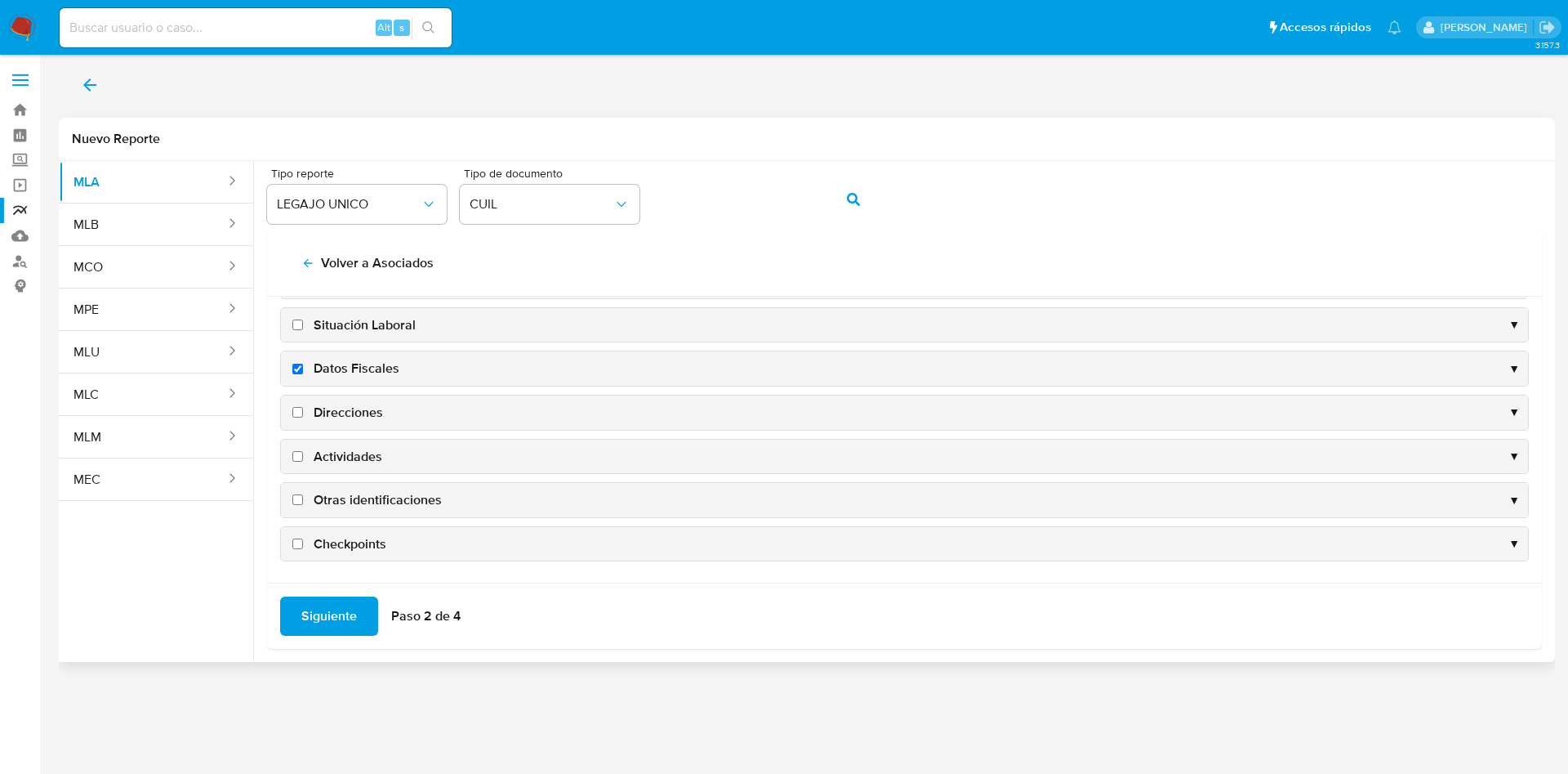
click at [303, 407] on input "Direcciones" at bounding box center [298, 412] width 11 height 11
checkbox input "true"
drag, startPoint x: 359, startPoint y: 447, endPoint x: 360, endPoint y: 481, distance: 34.0
click at [359, 449] on span "Actividades" at bounding box center [348, 456] width 69 height 18
click at [303, 451] on input "Actividades" at bounding box center [298, 456] width 11 height 11
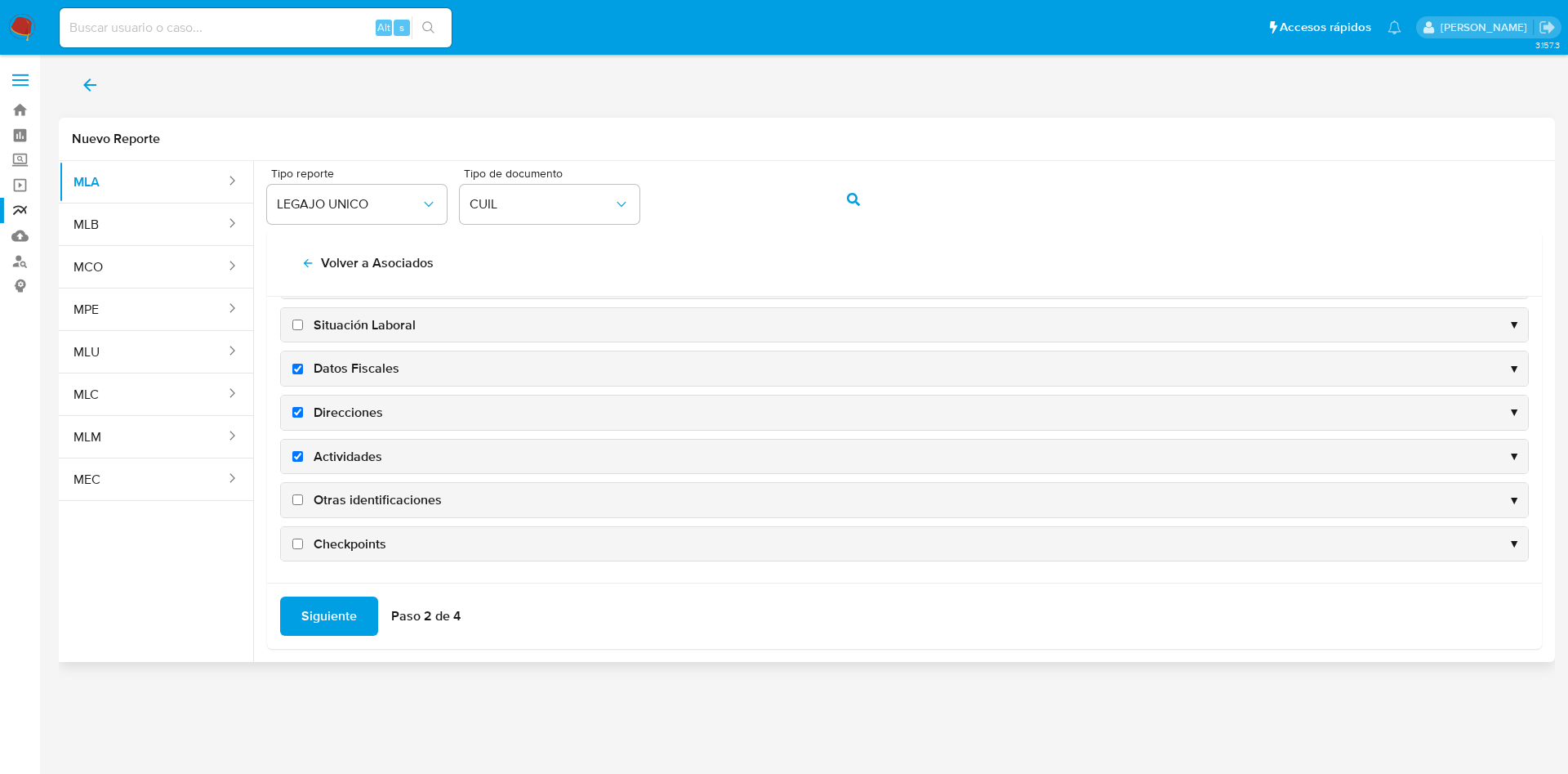
checkbox input "true"
click at [369, 498] on span "Otras identificaciones" at bounding box center [377, 500] width 128 height 18
click at [303, 498] on input "Otras identificaciones" at bounding box center [298, 499] width 11 height 11
checkbox input "true"
click at [329, 593] on div "Siguiente Paso 2 de 4" at bounding box center [904, 616] width 1275 height 66
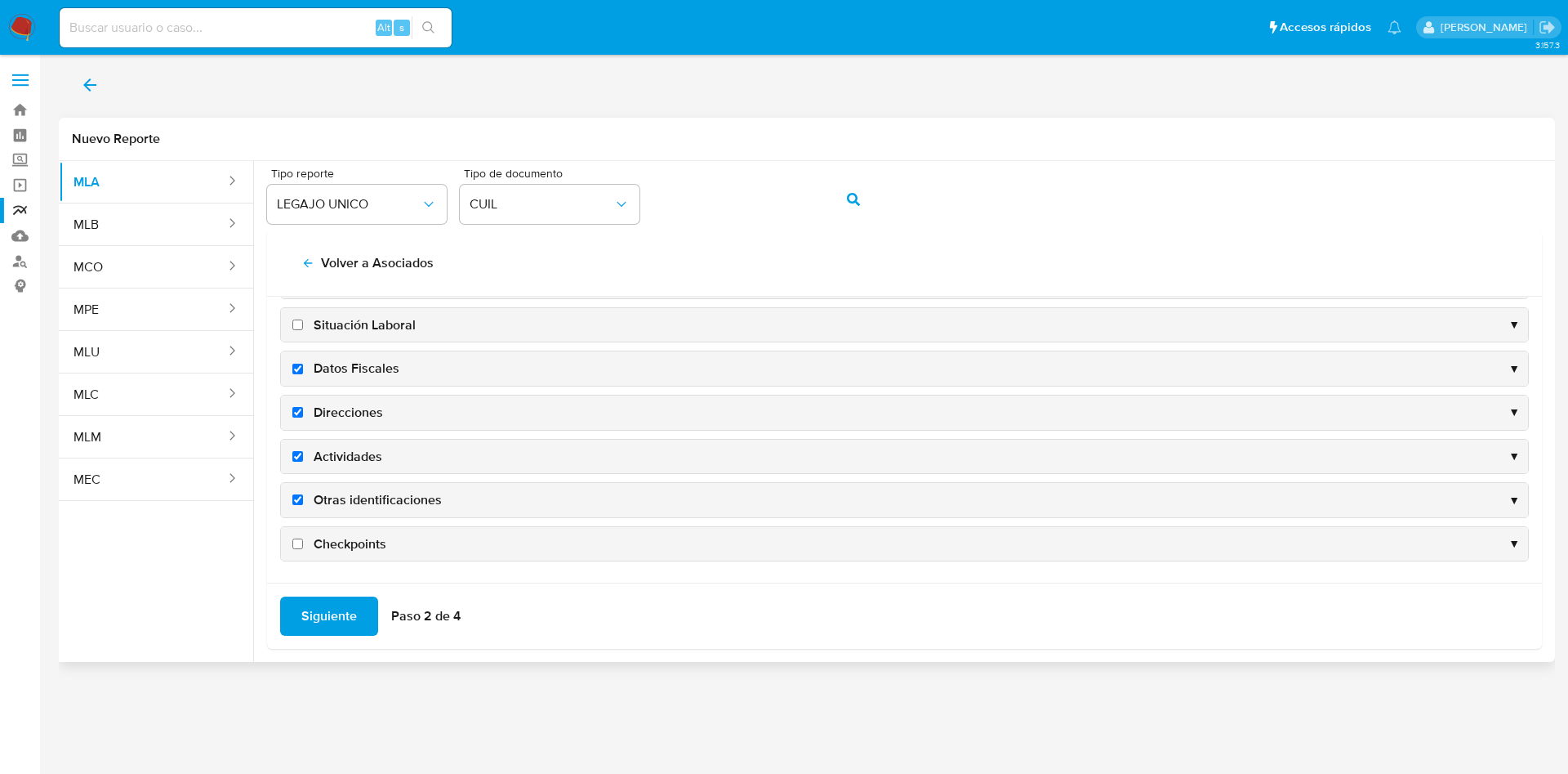
click at [327, 621] on span "Siguiente" at bounding box center [329, 616] width 55 height 36
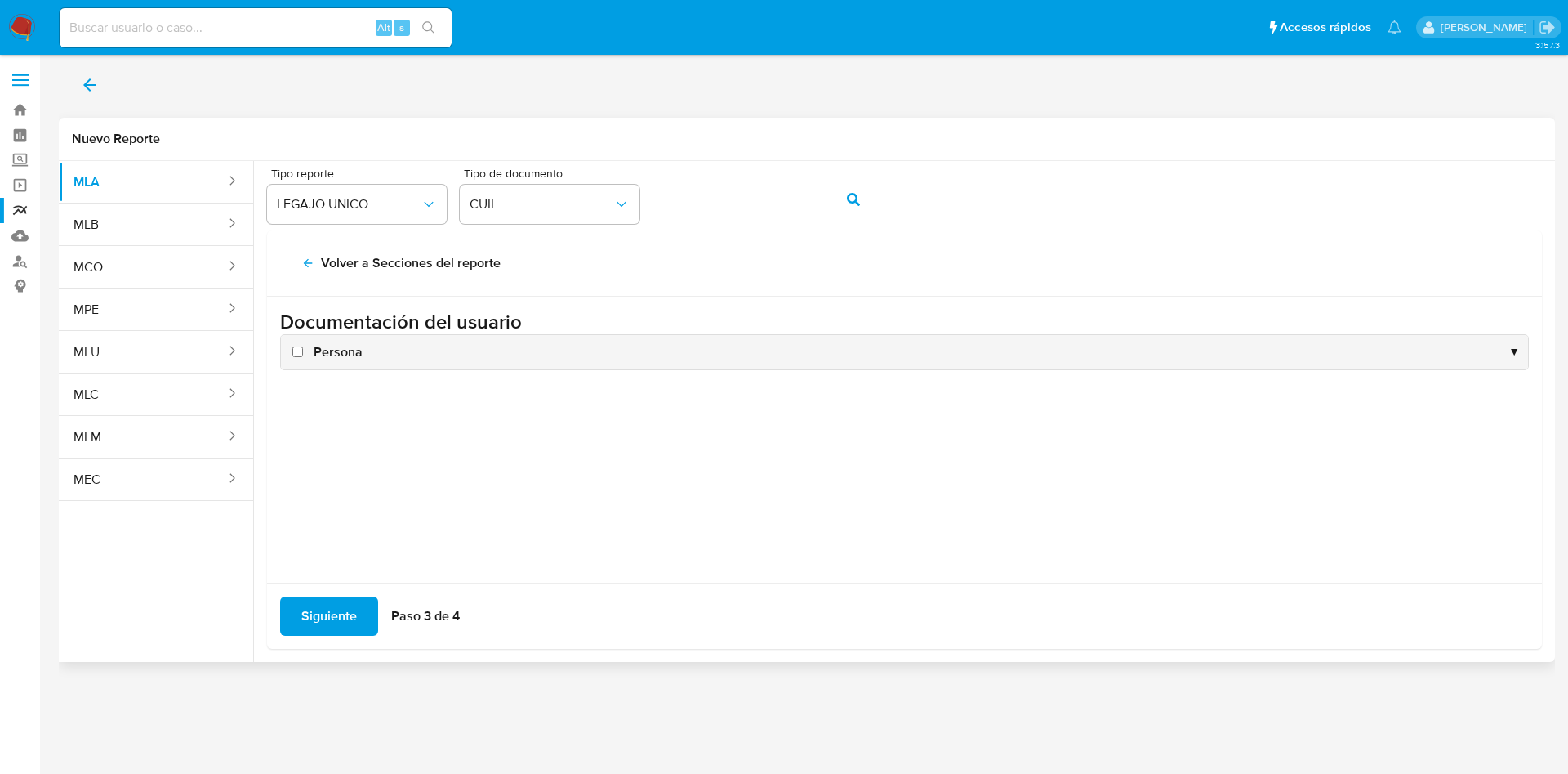
click at [332, 347] on span "Persona" at bounding box center [338, 351] width 49 height 18
click at [303, 347] on input "Persona" at bounding box center [298, 351] width 11 height 11
checkbox input "true"
click at [318, 607] on span "Siguiente" at bounding box center [329, 616] width 55 height 36
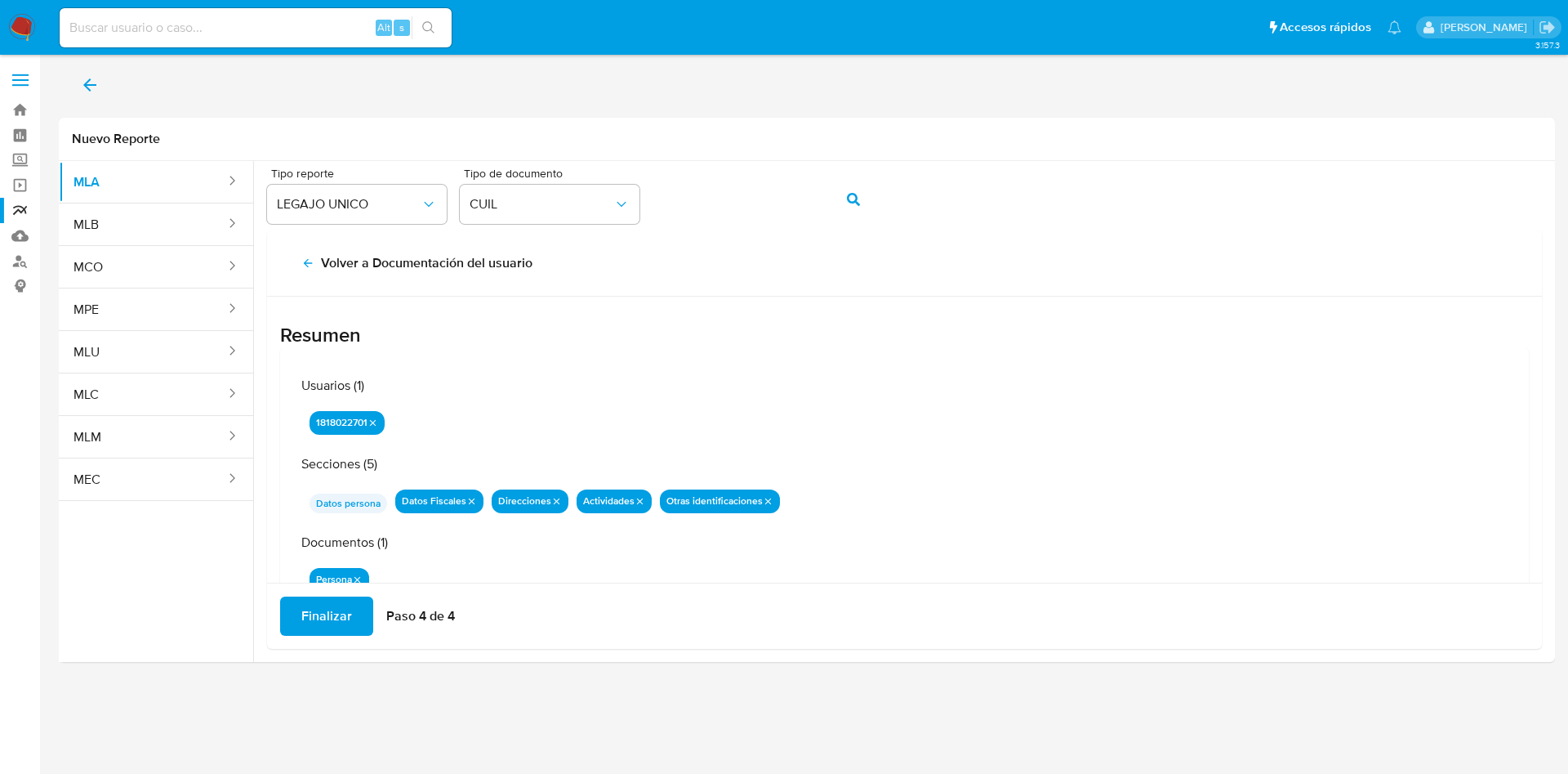
click at [329, 616] on span "Finalizar" at bounding box center [327, 616] width 50 height 36
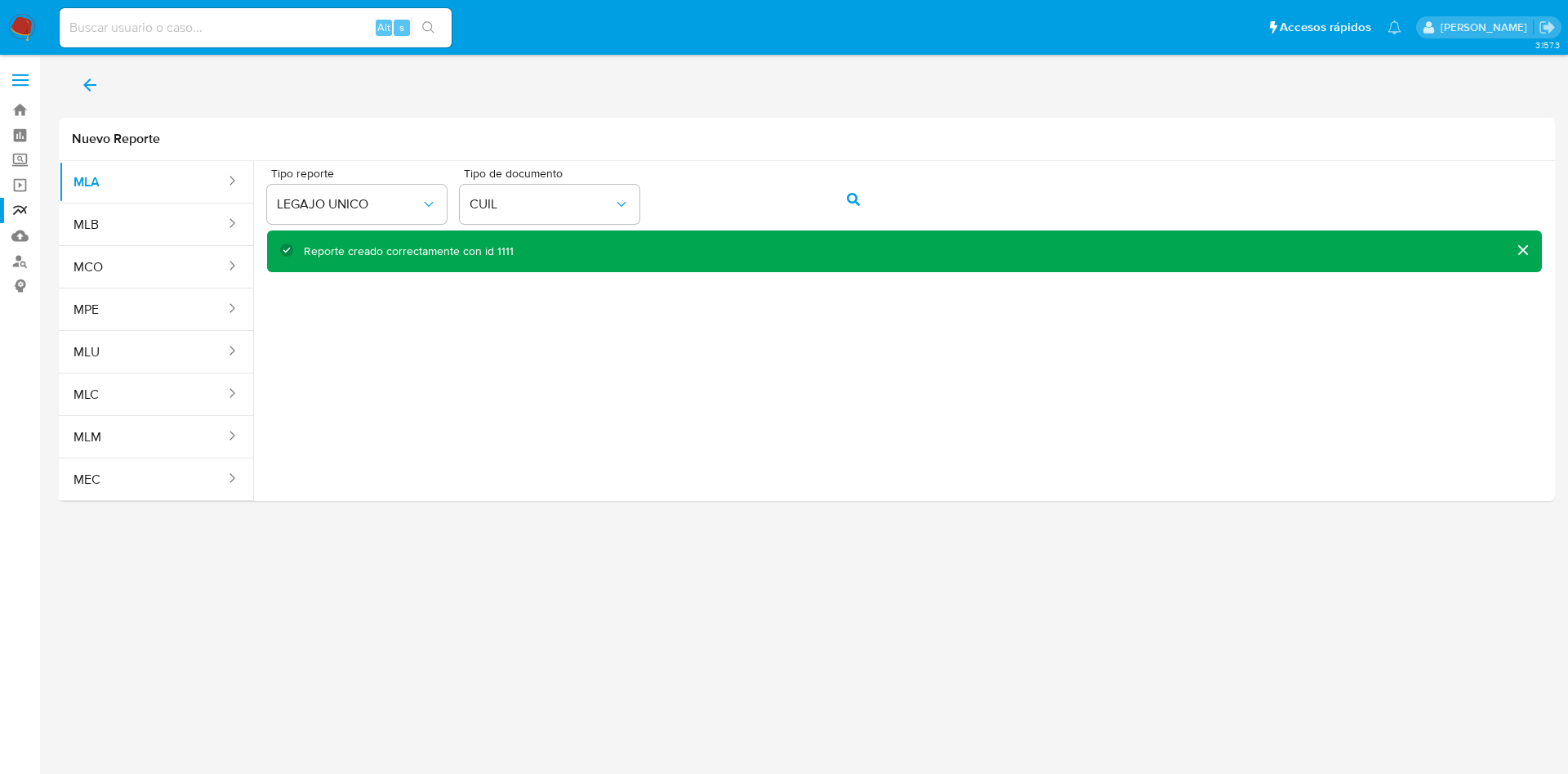
click at [93, 94] on icon "back" at bounding box center [89, 85] width 19 height 19
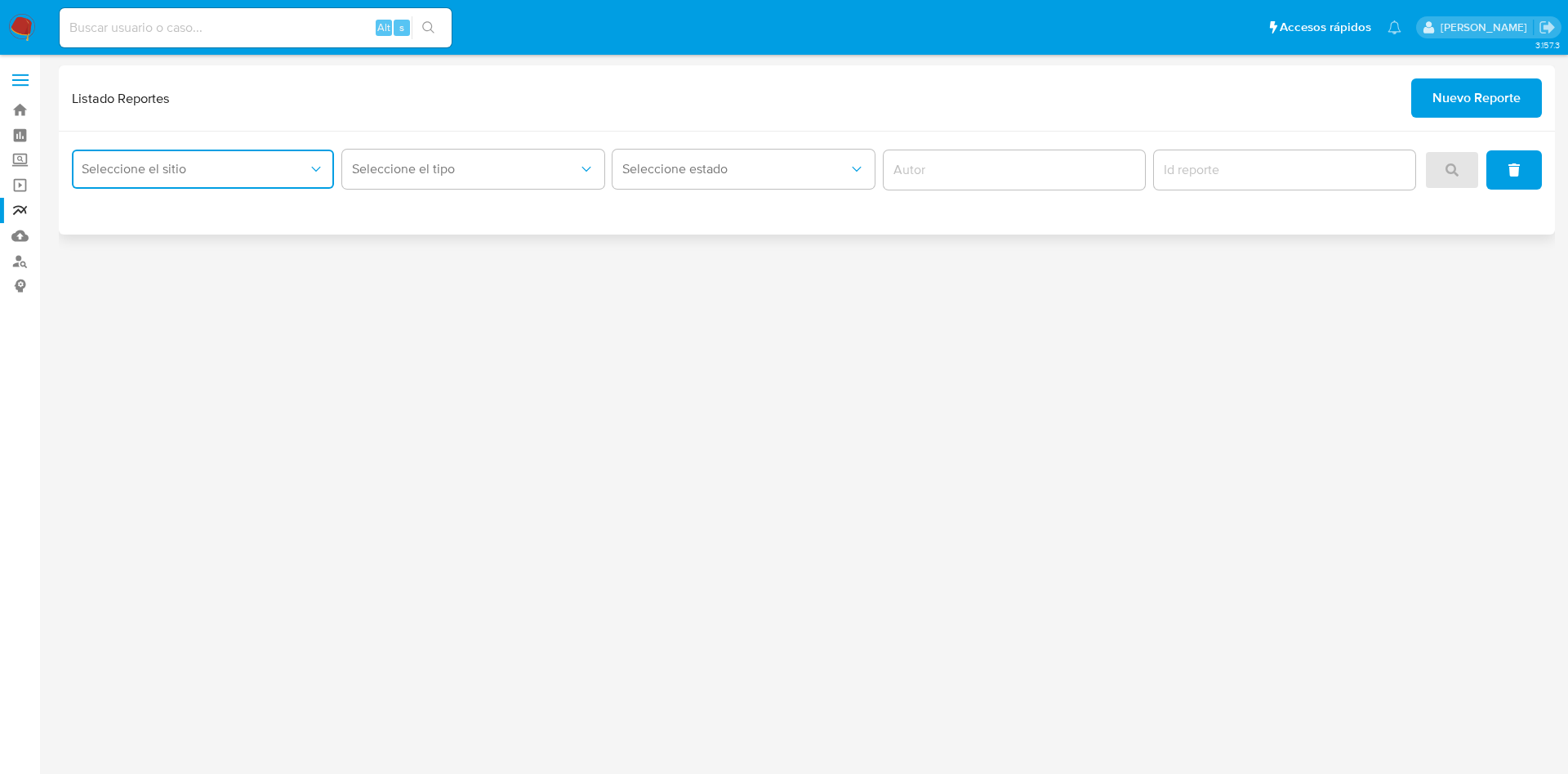
click at [209, 186] on button "Seleccione el sitio" at bounding box center [203, 169] width 262 height 39
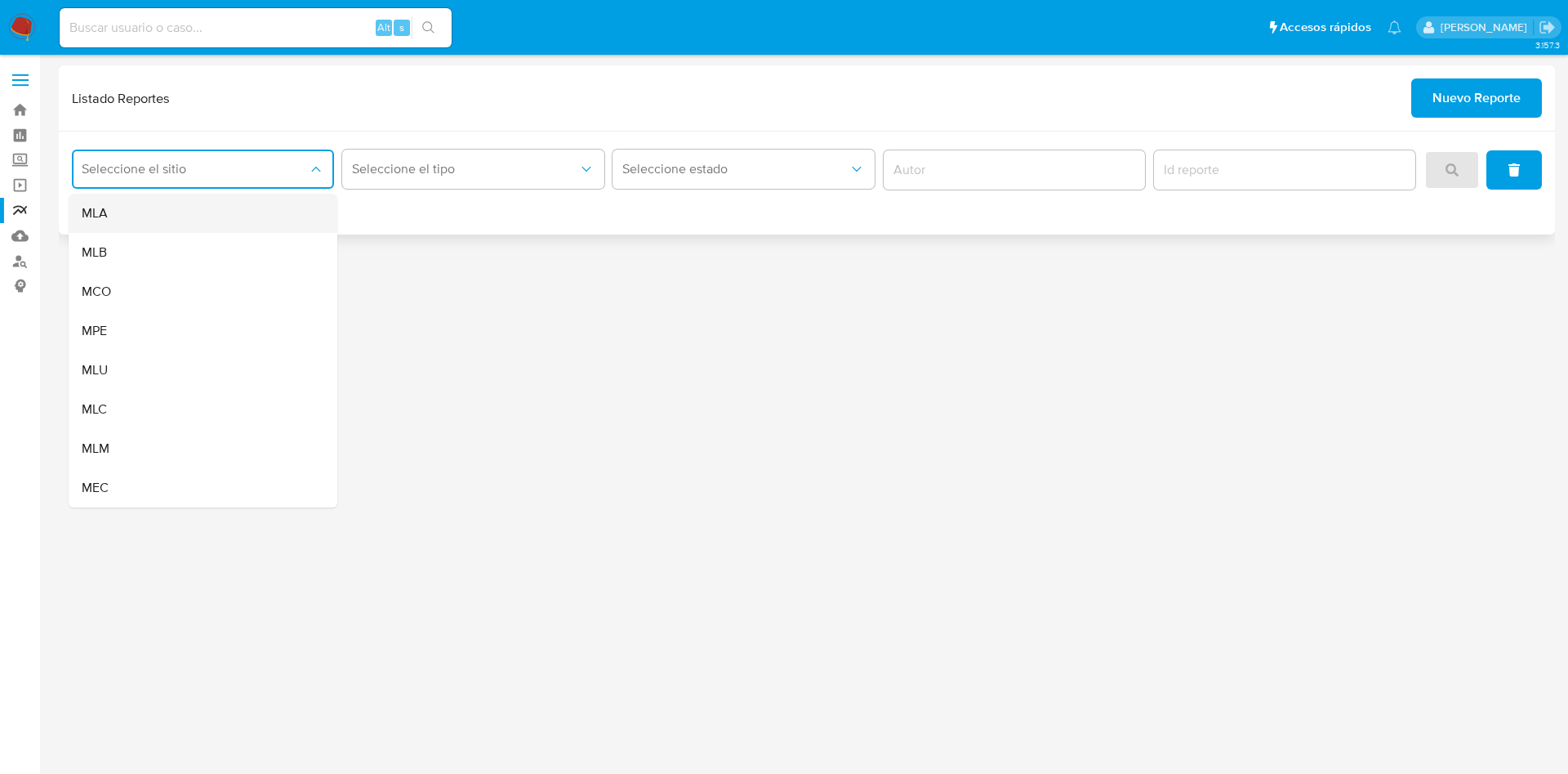
click at [204, 222] on div "MLA" at bounding box center [198, 213] width 233 height 39
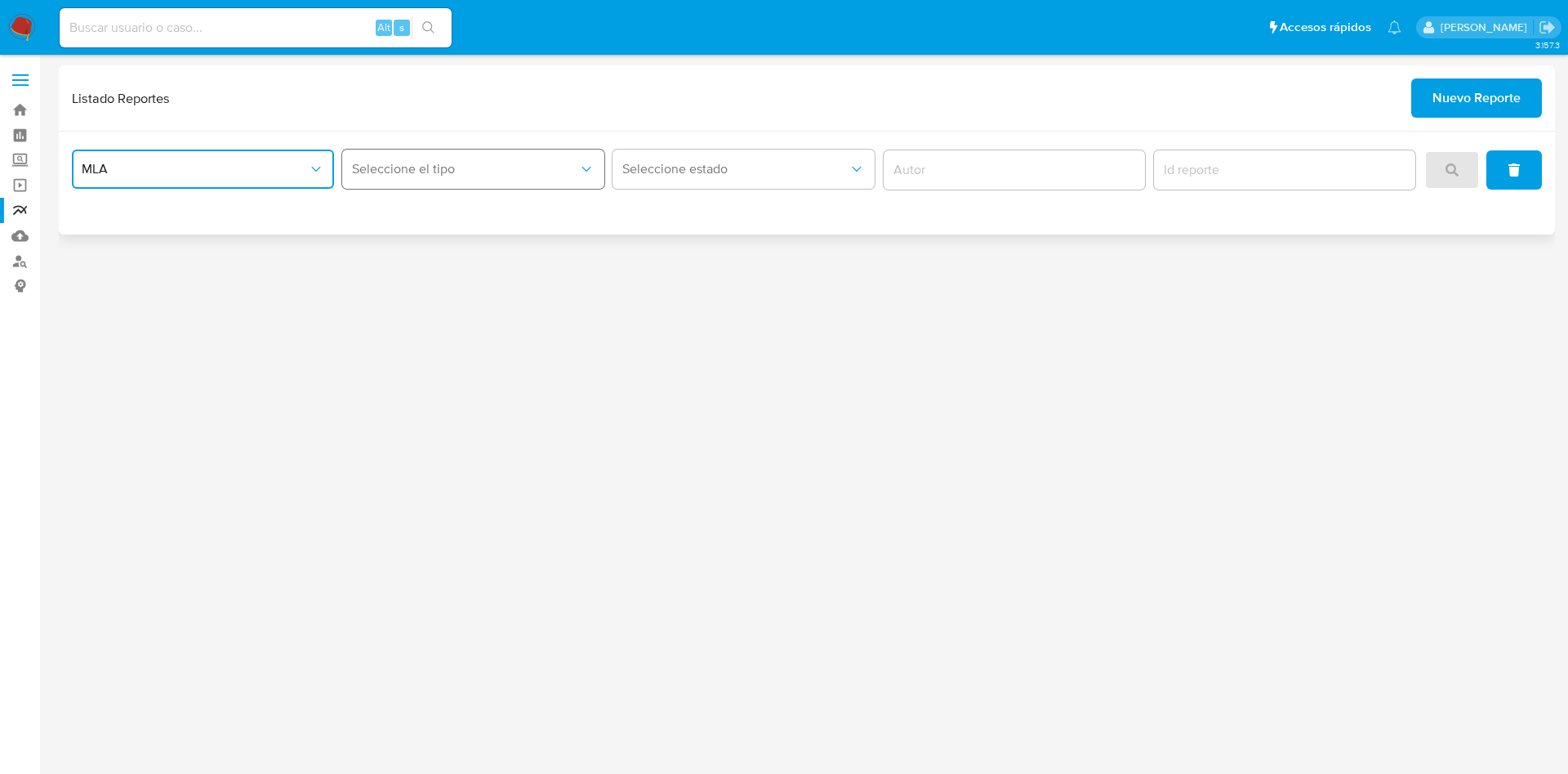
click at [436, 168] on span "Seleccione el tipo" at bounding box center [465, 169] width 226 height 16
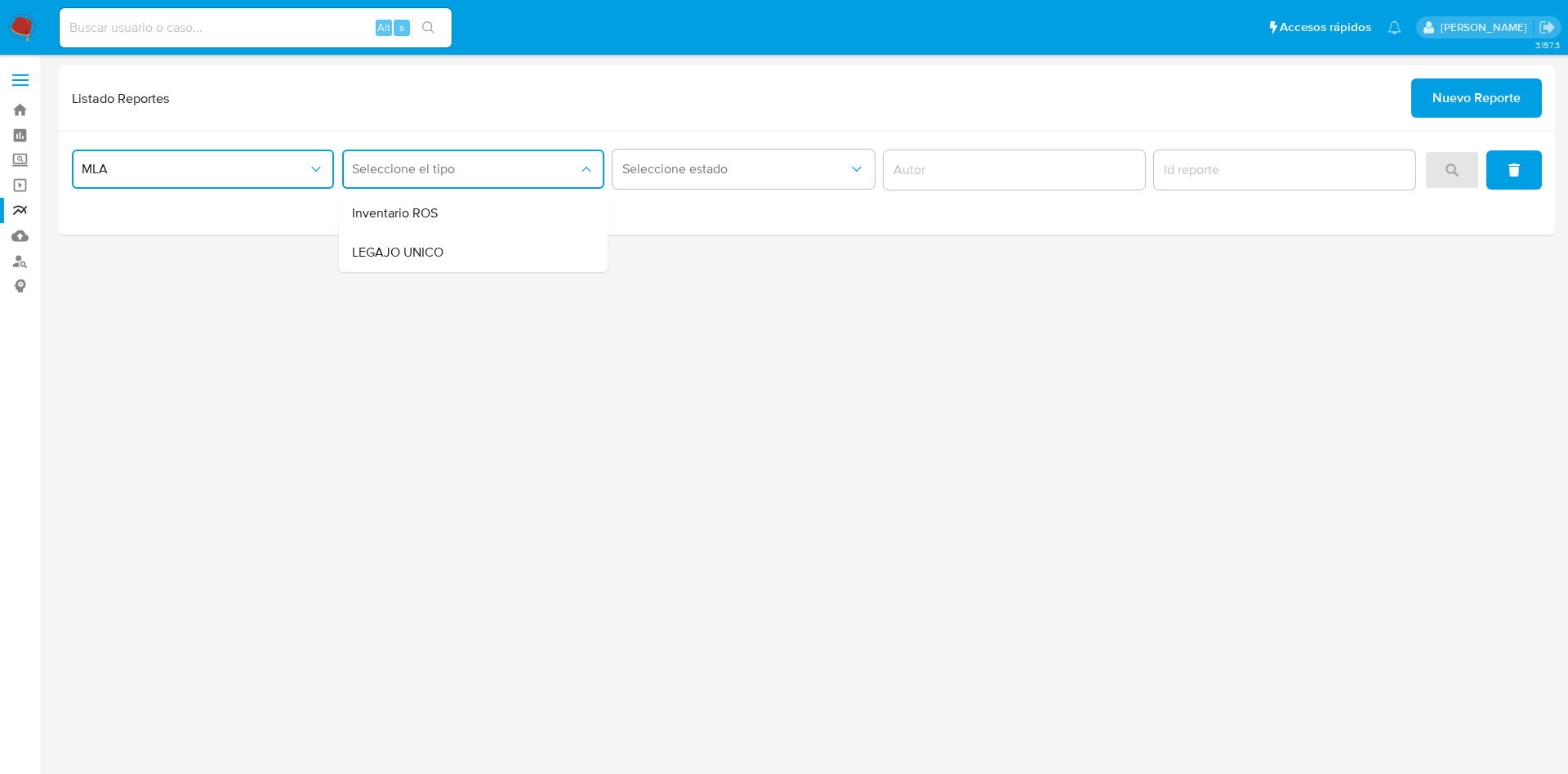
drag, startPoint x: 453, startPoint y: 262, endPoint x: 474, endPoint y: 259, distance: 21.2
click at [454, 262] on div "LEGAJO UNICO" at bounding box center [468, 252] width 233 height 39
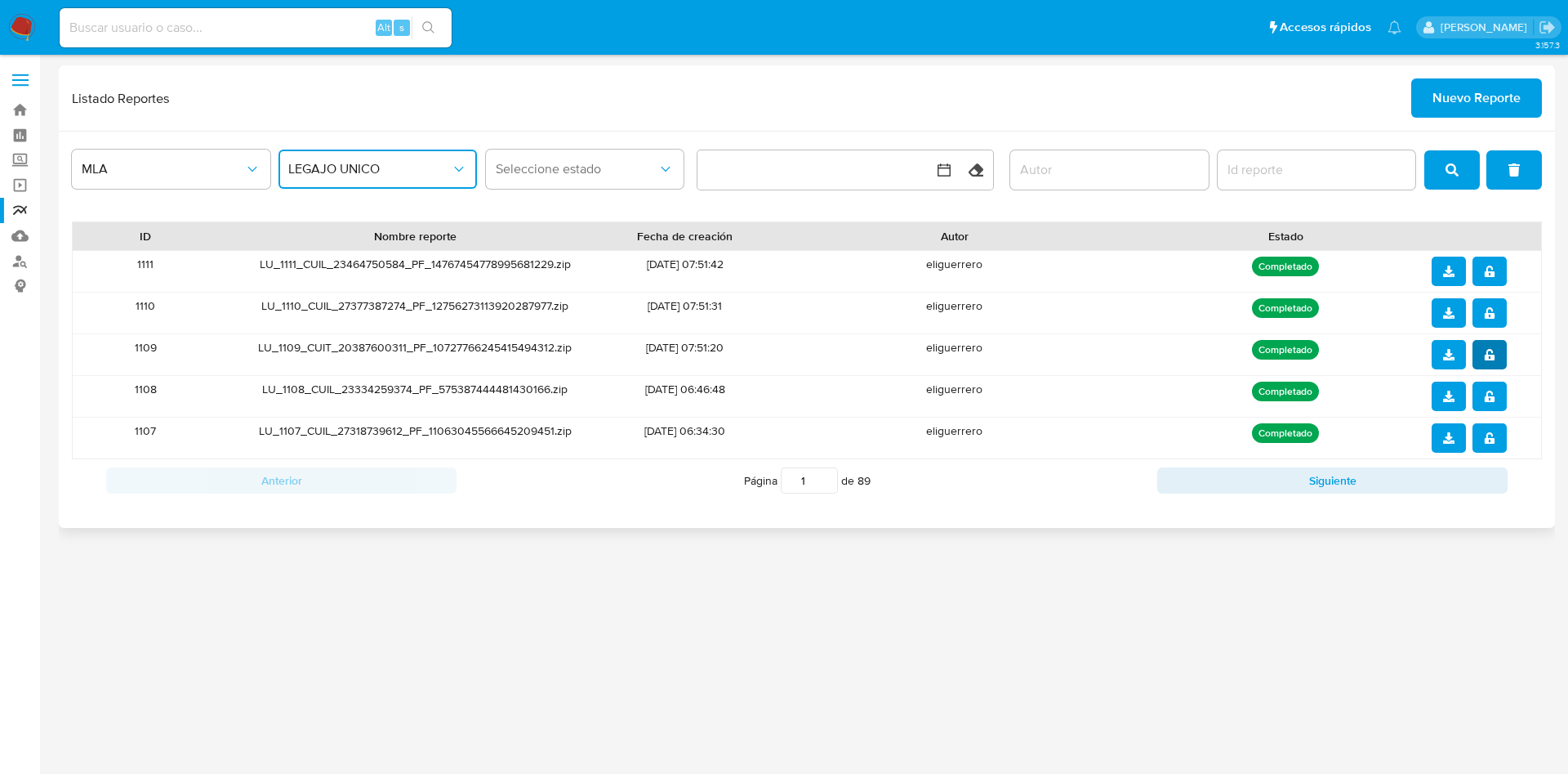
click at [1491, 351] on icon "notify_security" at bounding box center [1488, 355] width 10 height 12
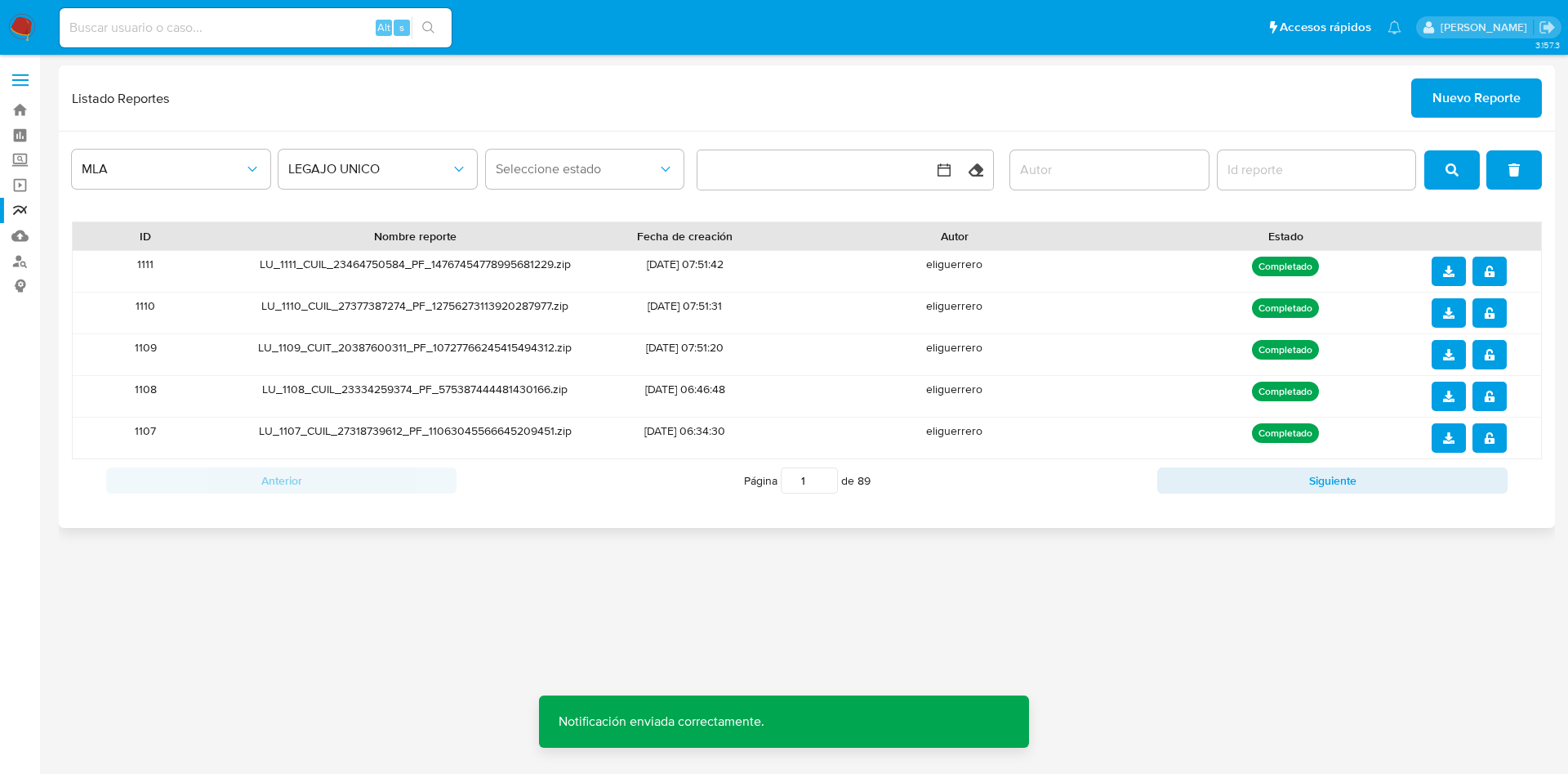
click at [1458, 351] on button "download" at bounding box center [1448, 354] width 34 height 29
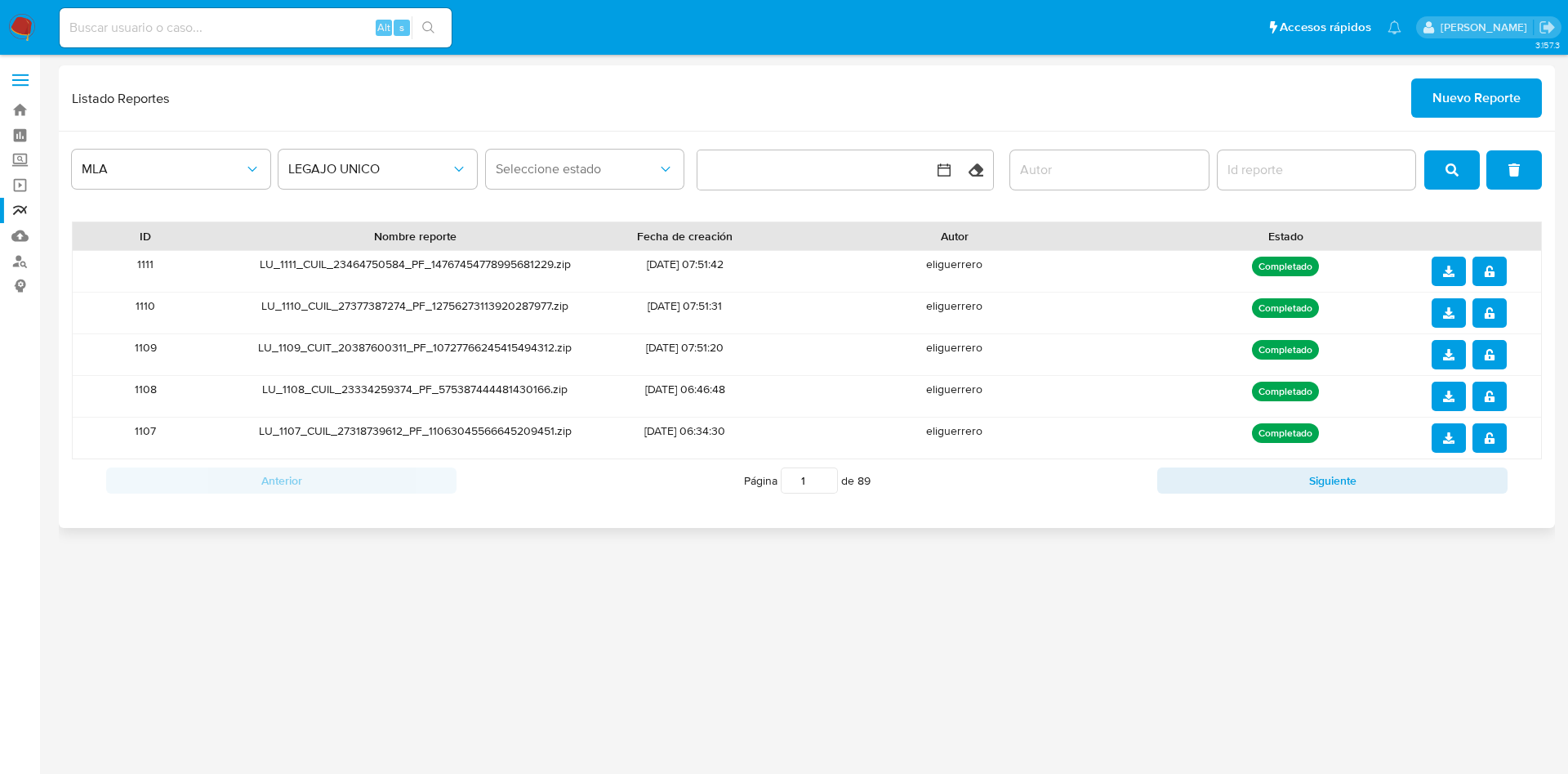
click at [1497, 311] on button "notify_security" at bounding box center [1489, 313] width 34 height 29
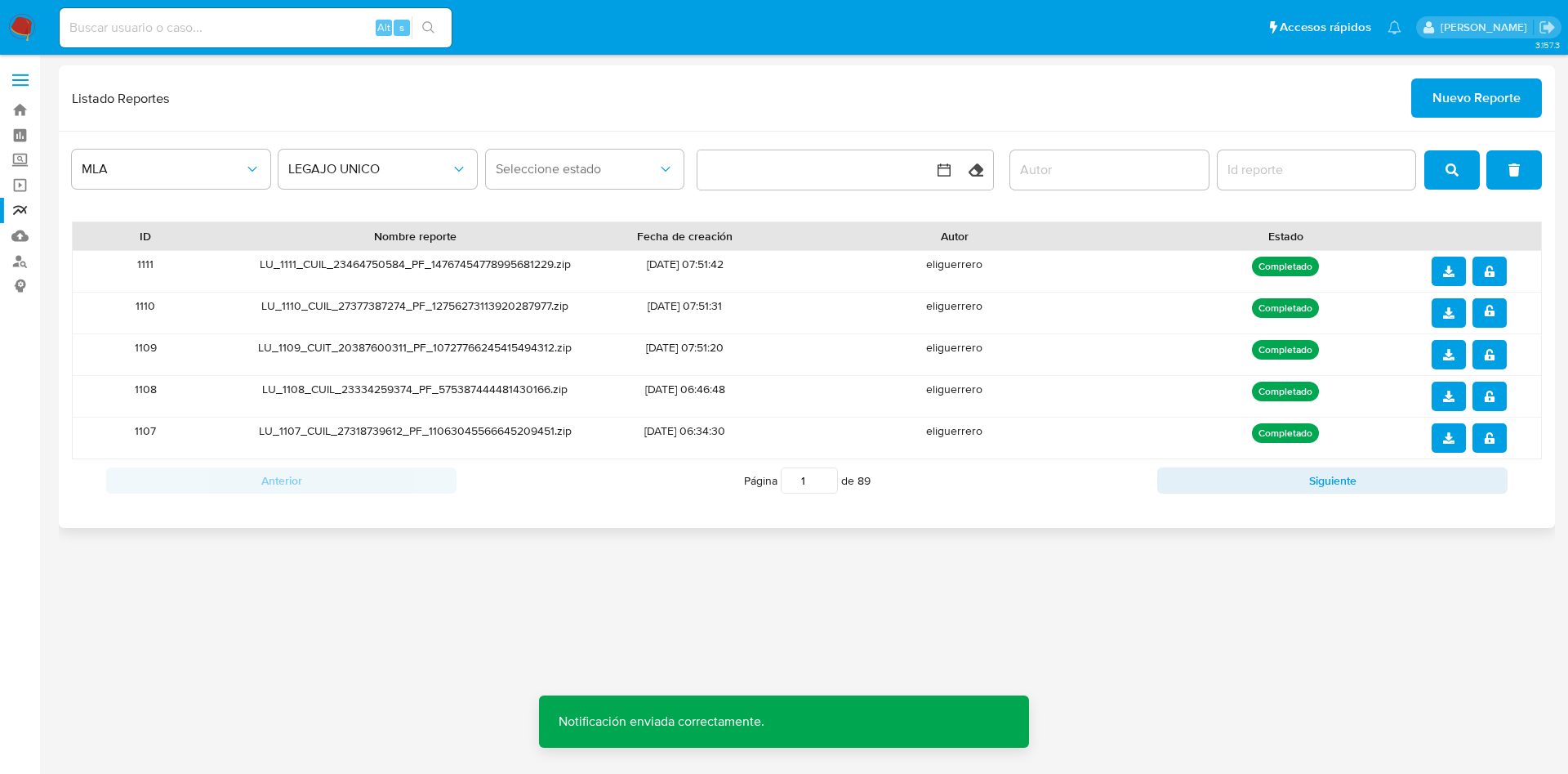
click at [1454, 313] on button "download" at bounding box center [1448, 313] width 34 height 29
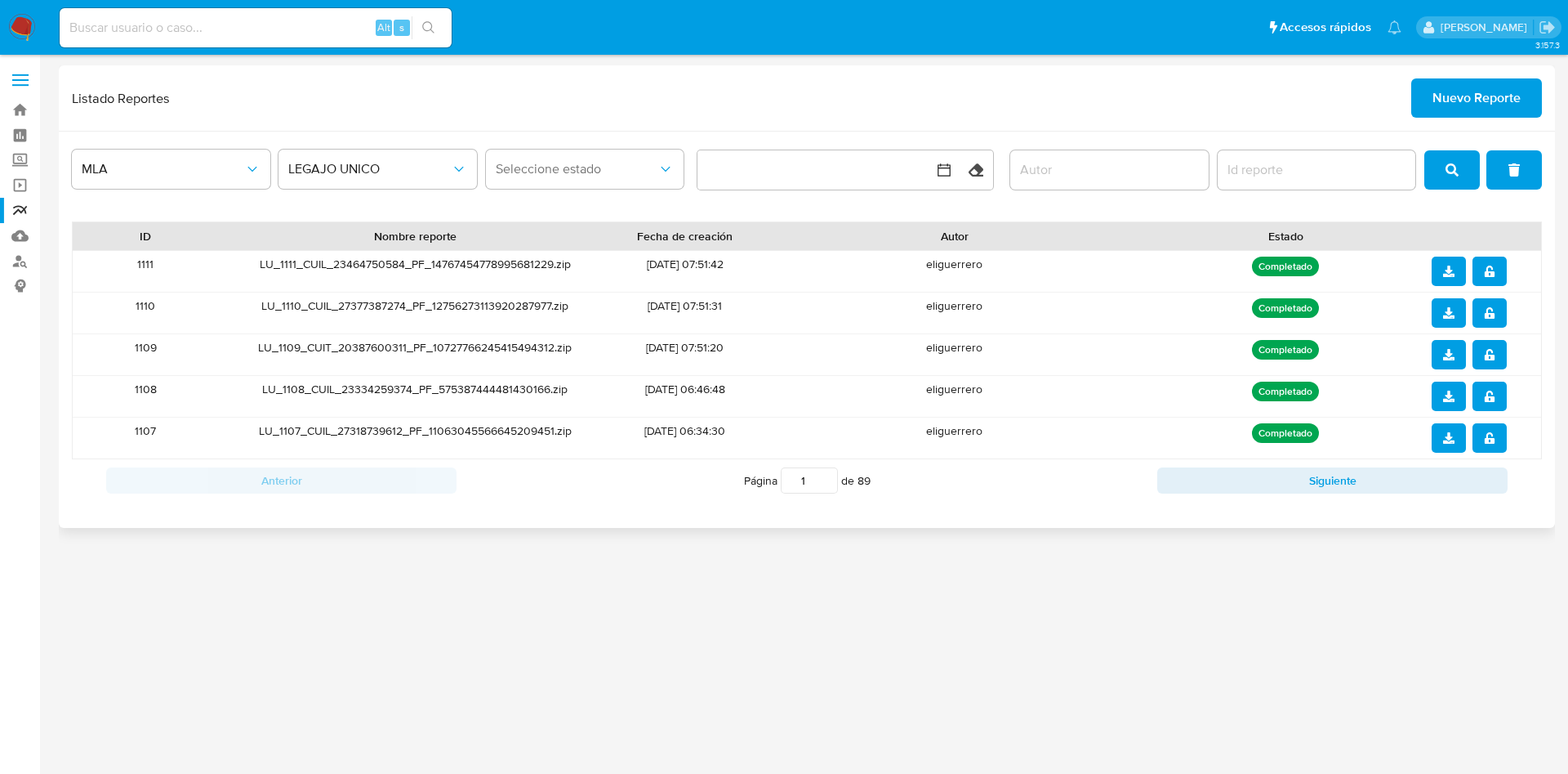
click at [1493, 275] on icon "notify_security" at bounding box center [1488, 272] width 10 height 12
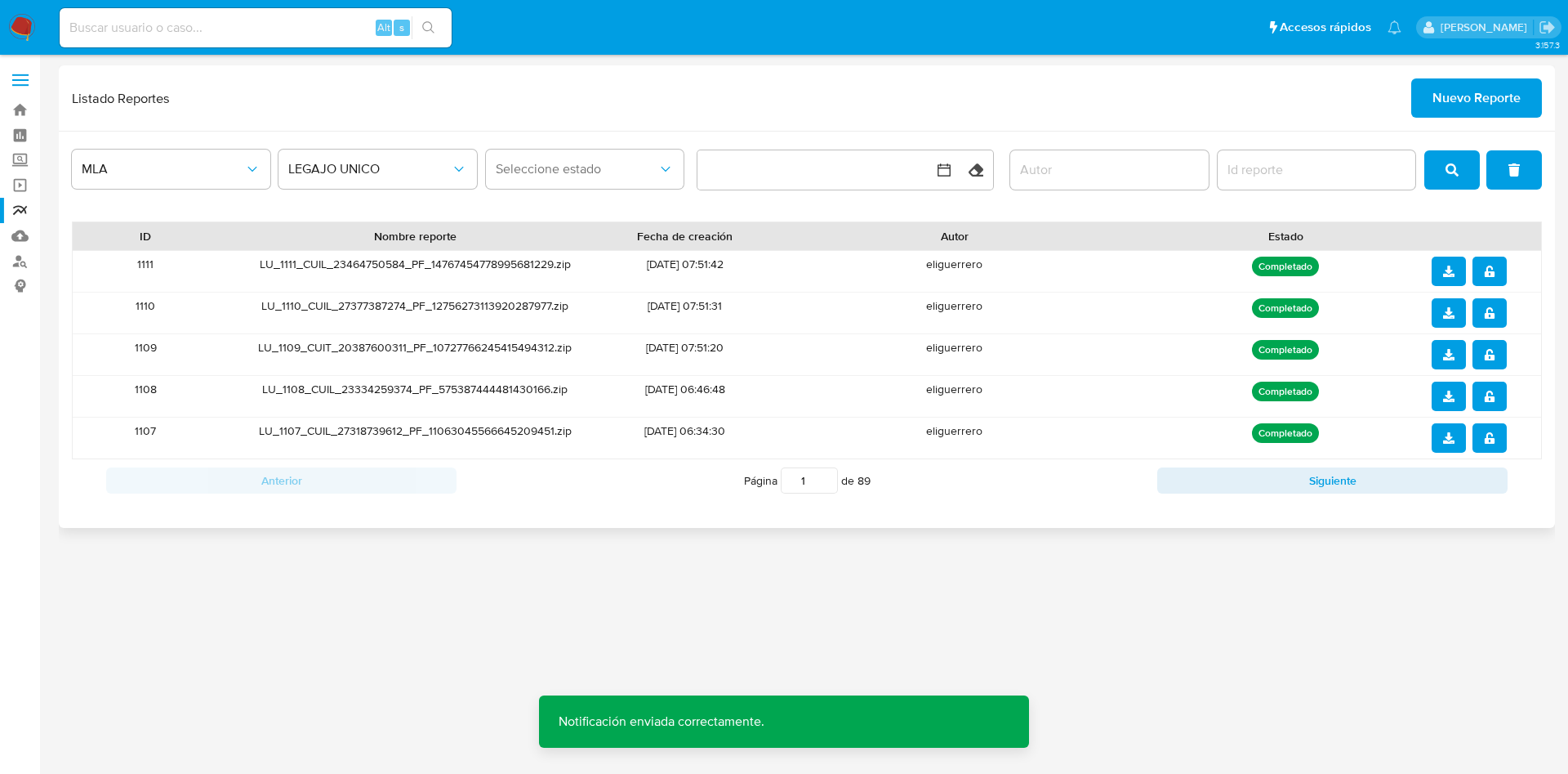
click at [1443, 266] on icon "download" at bounding box center [1449, 272] width 12 height 12
